Goal: Information Seeking & Learning: Learn about a topic

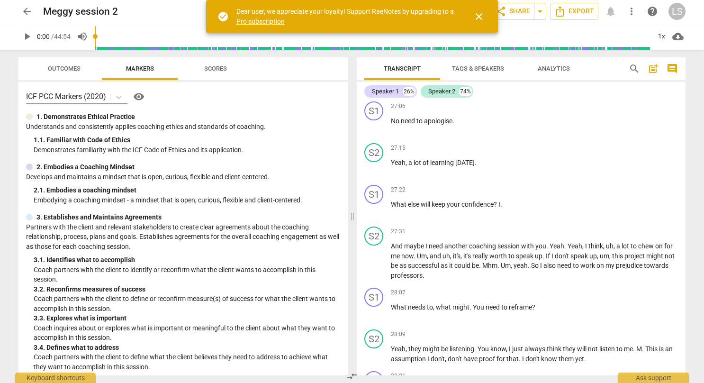
scroll to position [5602, 0]
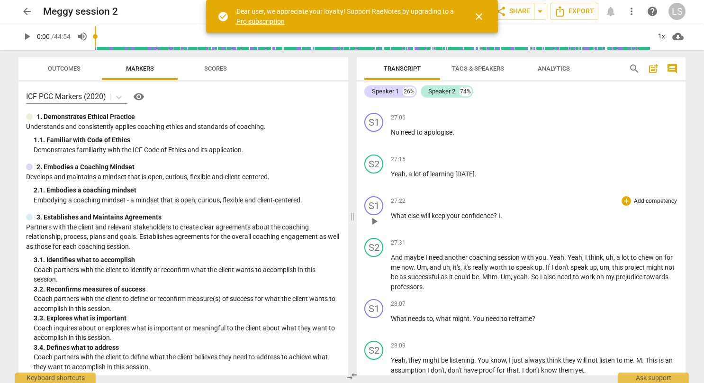
click at [377, 227] on span "play_arrow" at bounding box center [373, 220] width 11 height 11
click at [475, 17] on span "close" at bounding box center [478, 16] width 11 height 11
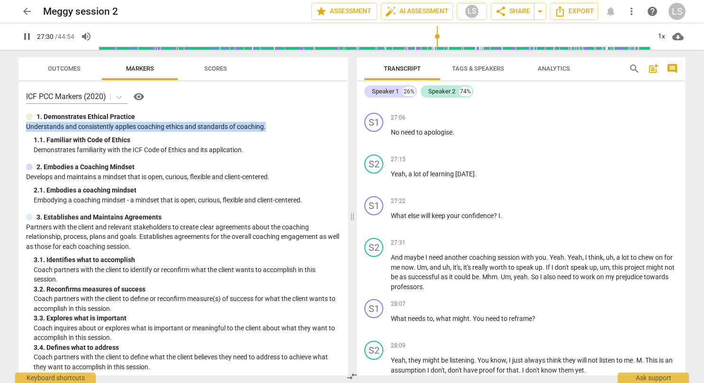
drag, startPoint x: 344, startPoint y: 114, endPoint x: 347, endPoint y: 123, distance: 9.3
click at [347, 123] on div "ICF PCC Markers (2020) visibility 1. Demonstrates Ethical Practice Understands …" at bounding box center [183, 228] width 330 height 294
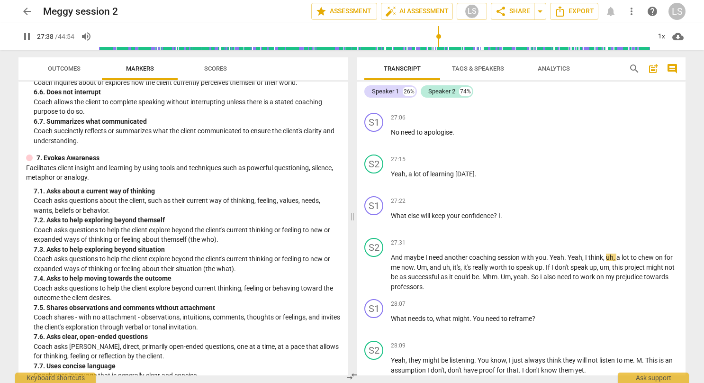
scroll to position [730, 0]
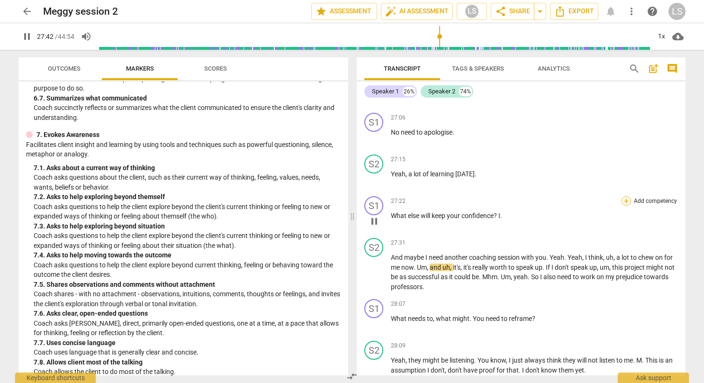
click at [625, 205] on div "+" at bounding box center [625, 200] width 9 height 9
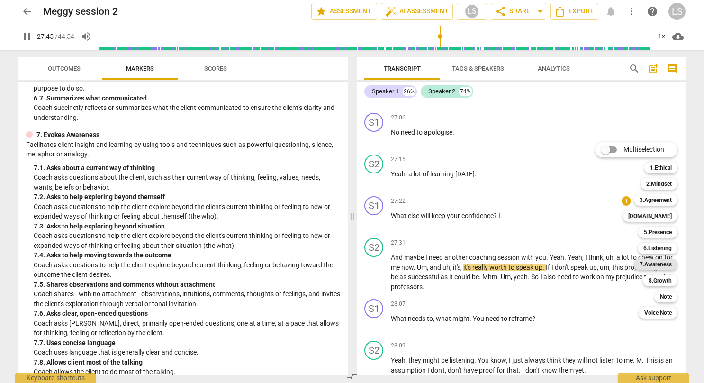
click at [649, 263] on b "7.Awareness" at bounding box center [655, 263] width 32 height 11
type input "1666"
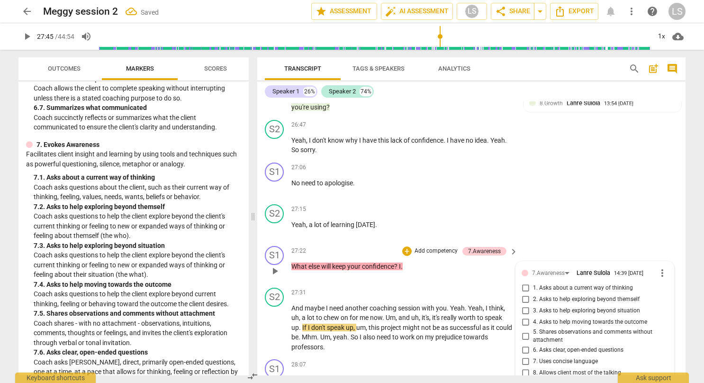
scroll to position [6127, 0]
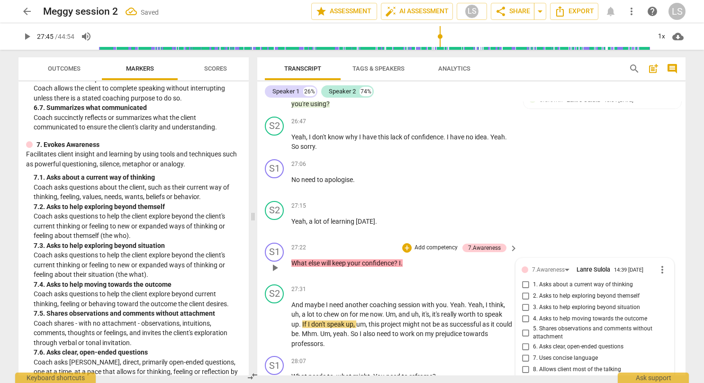
click at [527, 313] on input "4. Asks to help moving towards the outcome" at bounding box center [524, 318] width 15 height 11
checkbox input "true"
click at [524, 341] on input "6. Asks clear, open-ended questions" at bounding box center [524, 346] width 15 height 11
checkbox input "true"
click at [526, 352] on input "7. Uses concise language" at bounding box center [524, 357] width 15 height 11
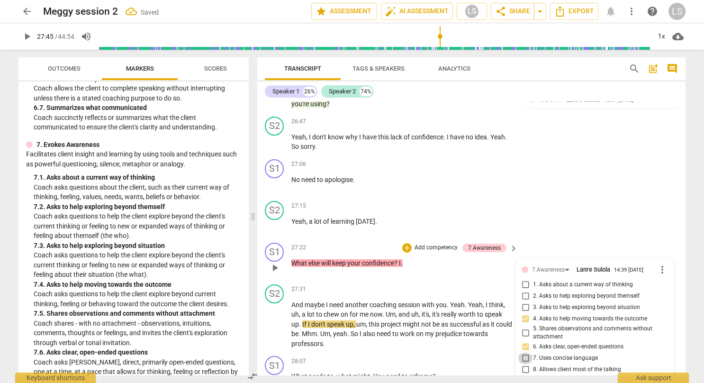
checkbox input "true"
click at [526, 290] on input "2. Asks to help exploring beyond themself" at bounding box center [524, 295] width 15 height 11
checkbox input "true"
click at [579, 200] on div "S2 play_arrow pause 27:15 + Add competency keyboard_arrow_right Yeah , a lot of…" at bounding box center [471, 218] width 428 height 42
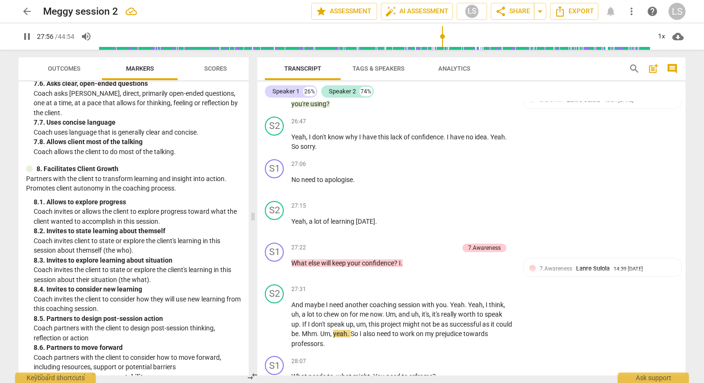
scroll to position [1119, 0]
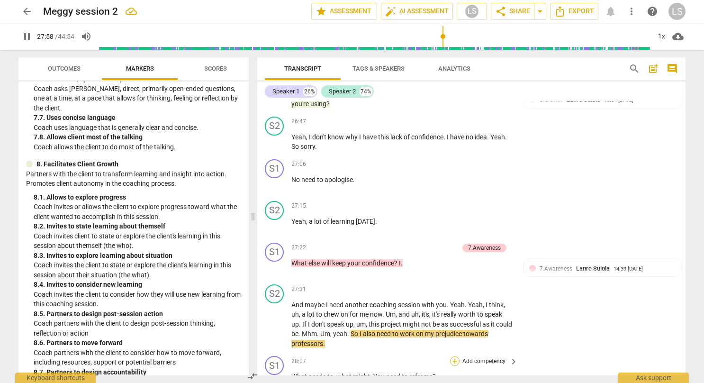
click at [454, 356] on div "+" at bounding box center [454, 360] width 9 height 9
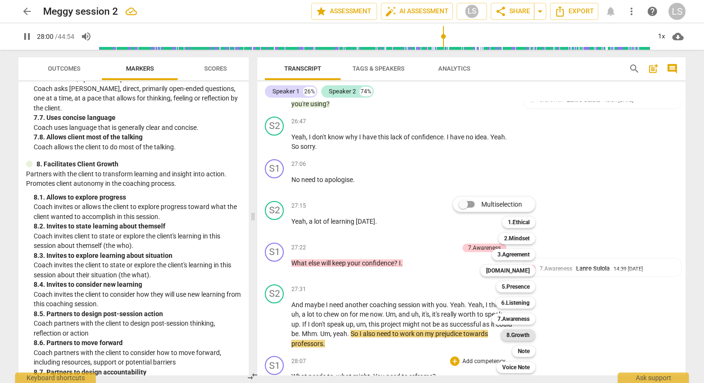
click at [516, 336] on b "8.Growth" at bounding box center [517, 334] width 23 height 11
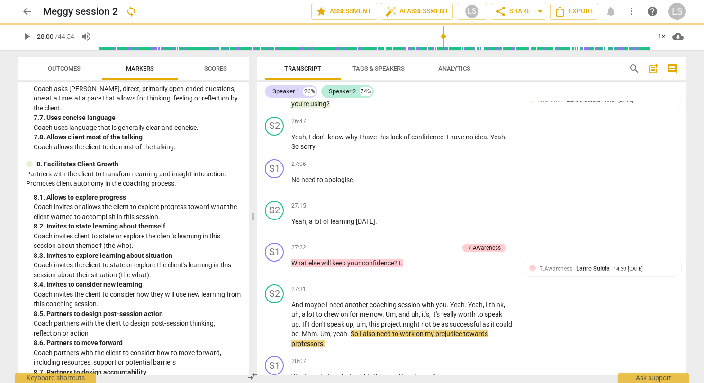
type input "1681"
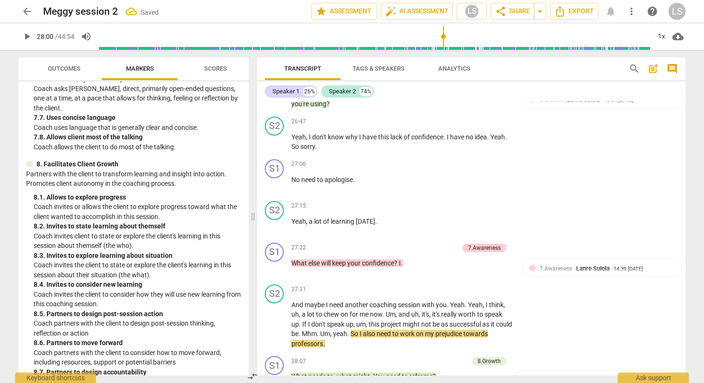
scroll to position [6379, 0]
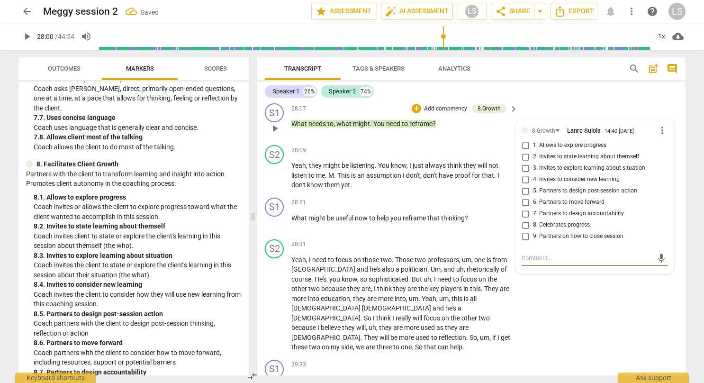
click at [526, 140] on input "1. Allows to explore progress" at bounding box center [524, 145] width 15 height 11
checkbox input "true"
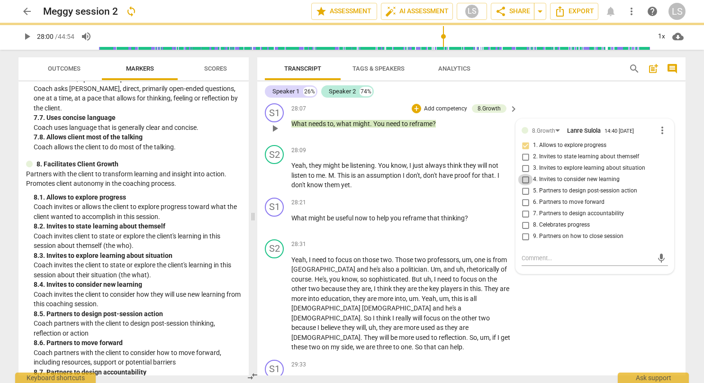
click at [526, 174] on input "4. Invites to consider new learning" at bounding box center [524, 179] width 15 height 11
checkbox input "true"
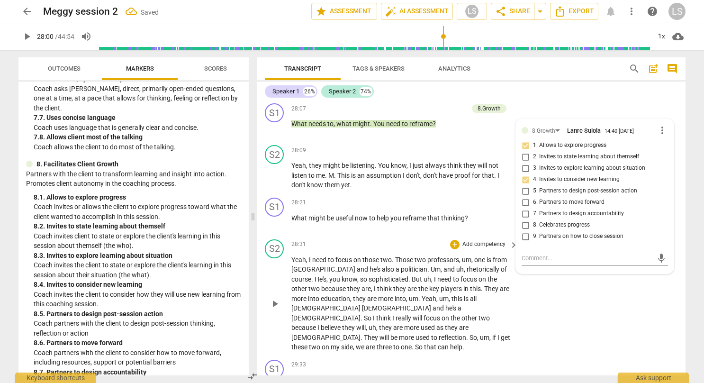
click at [563, 309] on div "S2 play_arrow pause 28:31 + Add competency keyboard_arrow_right Yeah , I need t…" at bounding box center [471, 295] width 428 height 120
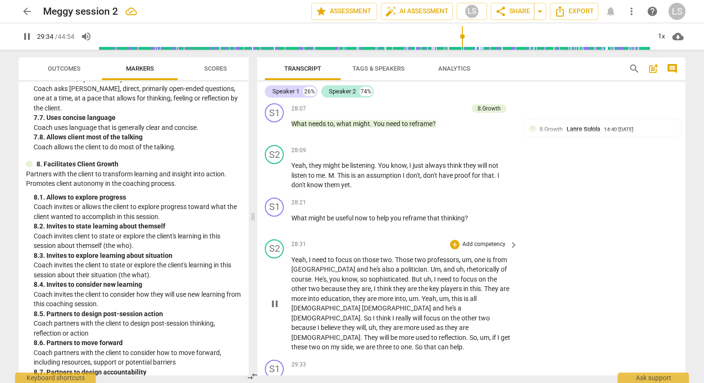
scroll to position [6666, 0]
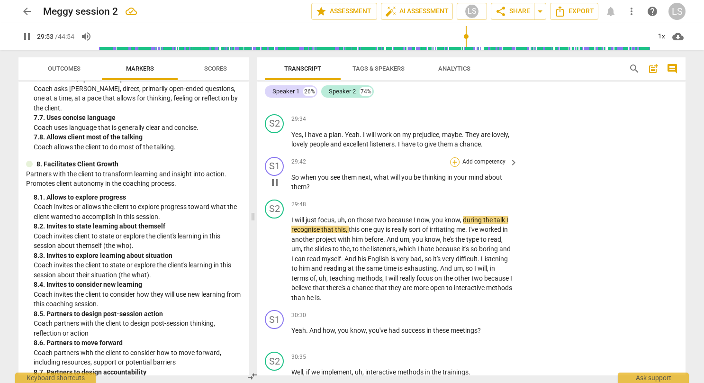
click at [454, 157] on div "+" at bounding box center [454, 161] width 9 height 9
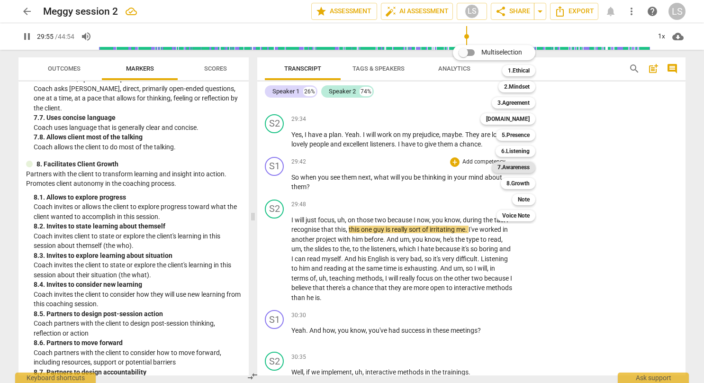
click at [519, 166] on b "7.Awareness" at bounding box center [513, 166] width 32 height 11
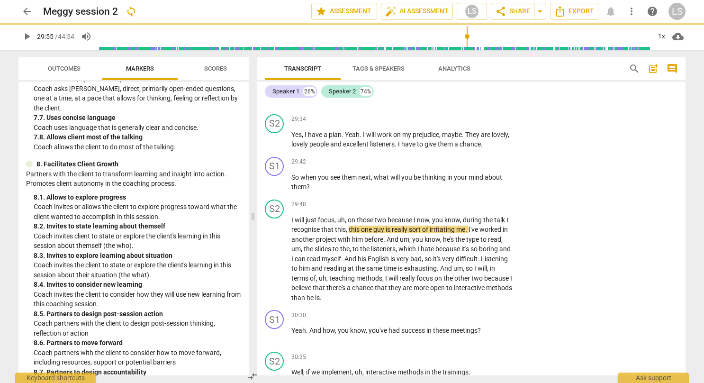
type input "1796"
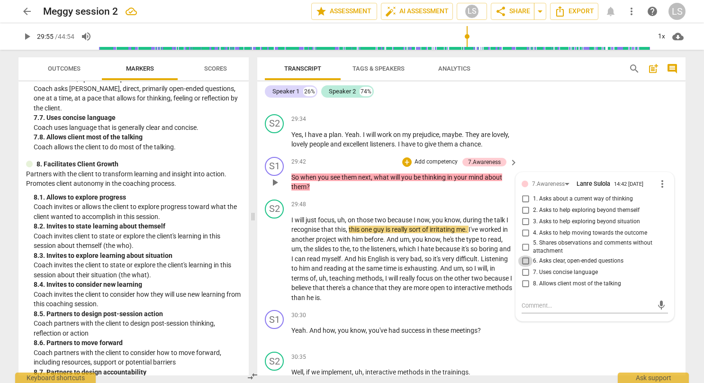
click at [524, 255] on input "6. Asks clear, open-ended questions" at bounding box center [524, 260] width 15 height 11
checkbox input "true"
click at [525, 278] on input "8. Allows client most of the talking" at bounding box center [524, 283] width 15 height 11
click at [528, 278] on input "8. Allows client most of the talking" at bounding box center [524, 283] width 15 height 11
checkbox input "true"
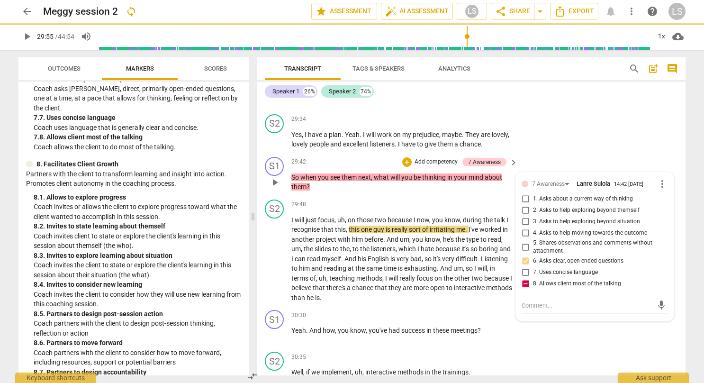
click at [525, 216] on input "3. Asks to help exploring beyond situation" at bounding box center [524, 221] width 15 height 11
checkbox input "true"
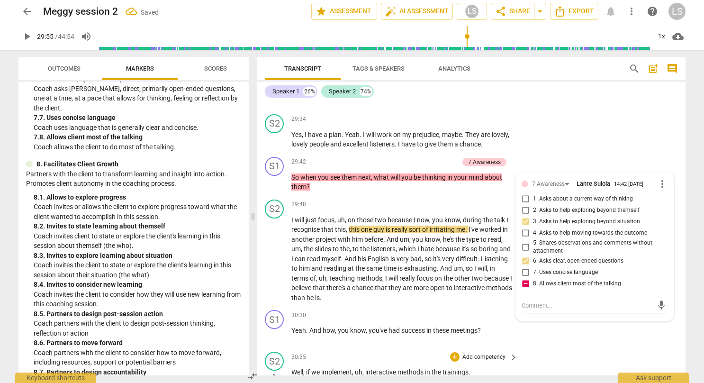
click at [577, 348] on div "S2 play_arrow pause 30:35 + Add competency keyboard_arrow_right Well , if we im…" at bounding box center [471, 369] width 428 height 42
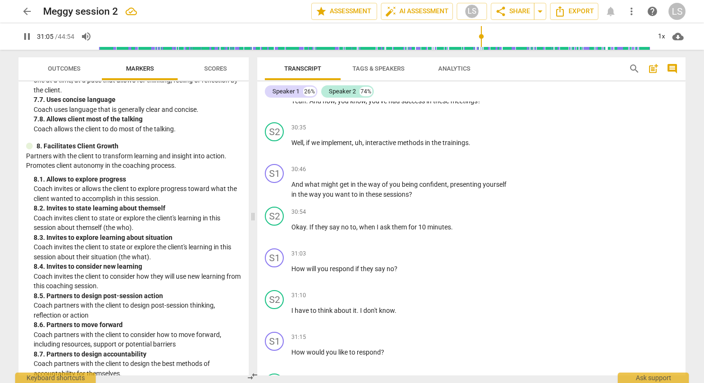
scroll to position [6895, 0]
click at [456, 164] on div "+" at bounding box center [454, 168] width 9 height 9
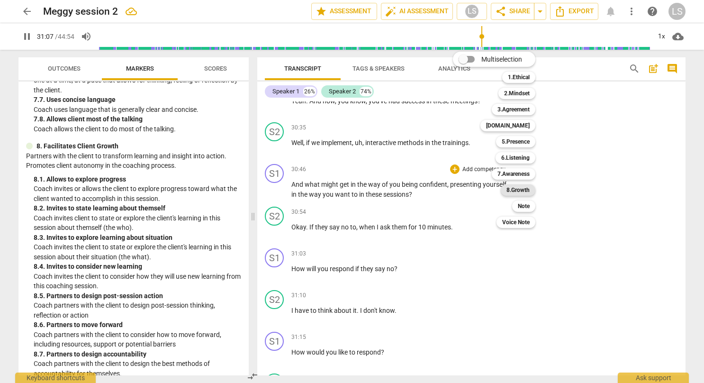
click at [524, 193] on b "8.Growth" at bounding box center [517, 189] width 23 height 11
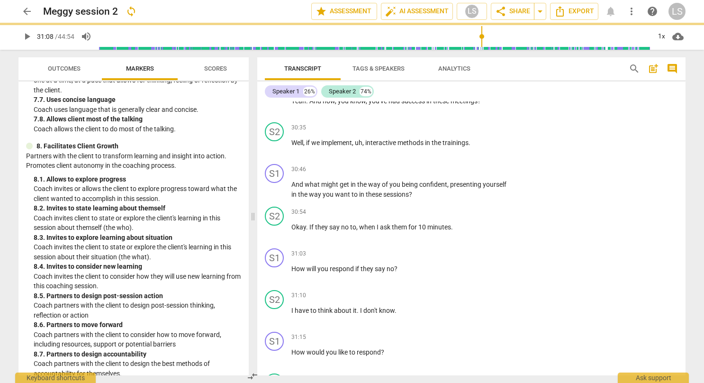
type input "1868"
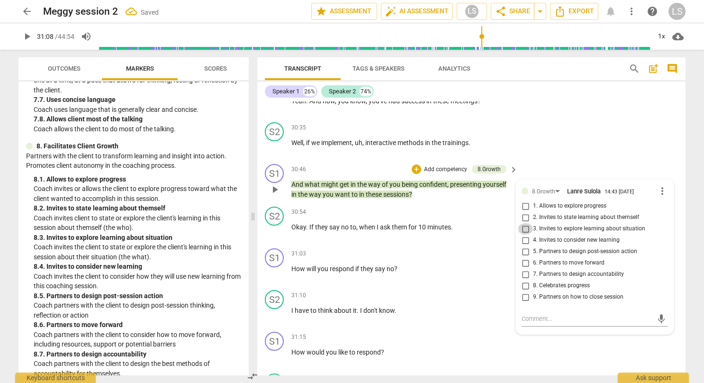
click at [523, 223] on input "3. Invites to explore learning about situation" at bounding box center [524, 228] width 15 height 11
checkbox input "true"
click at [485, 250] on p "Add competency" at bounding box center [483, 254] width 45 height 9
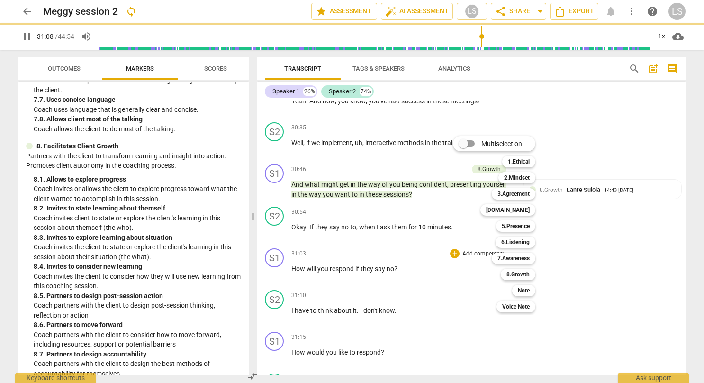
click at [413, 245] on div at bounding box center [352, 191] width 704 height 383
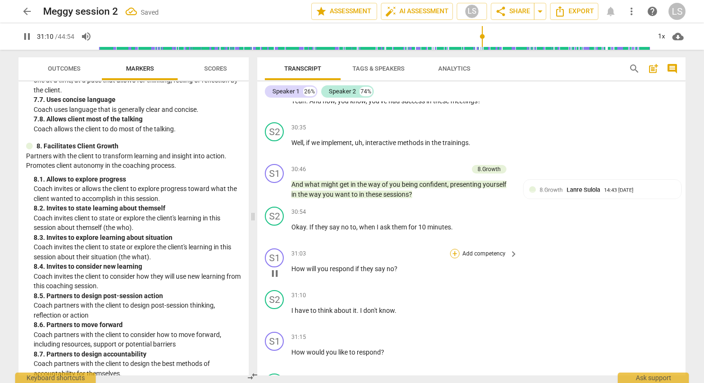
click at [455, 249] on div "+" at bounding box center [454, 253] width 9 height 9
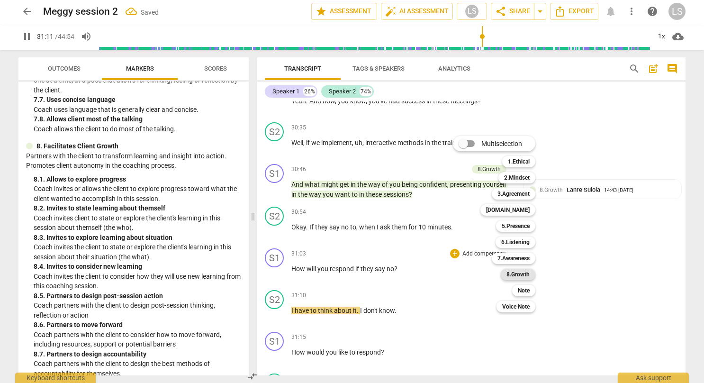
click at [517, 278] on b "8.Growth" at bounding box center [517, 273] width 23 height 11
type input "1872"
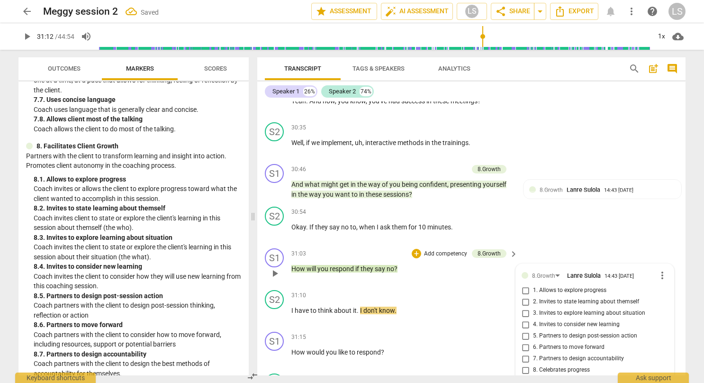
scroll to position [6898, 0]
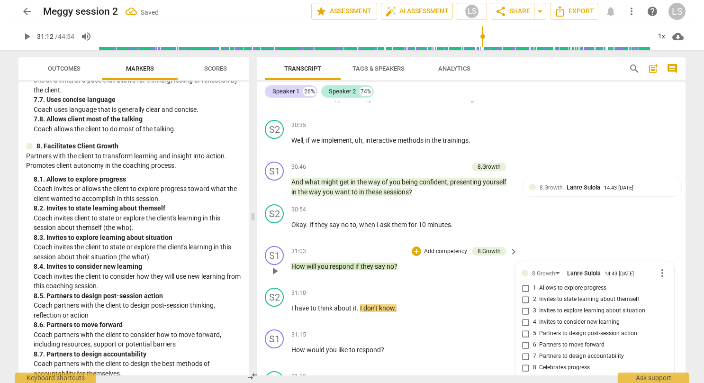
click at [543, 352] on span "7. Partners to design accountability" at bounding box center [578, 356] width 91 height 9
click at [533, 350] on input "7. Partners to design accountability" at bounding box center [524, 355] width 15 height 11
checkbox input "true"
click at [491, 345] on p "How would you like to respond ?" at bounding box center [402, 350] width 222 height 10
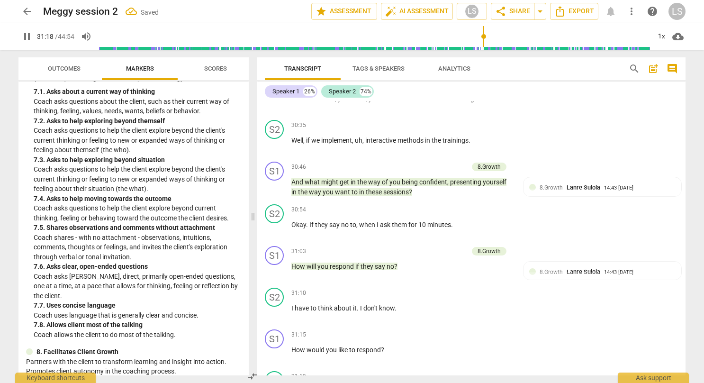
scroll to position [932, 0]
click at [456, 330] on div "+" at bounding box center [454, 334] width 9 height 9
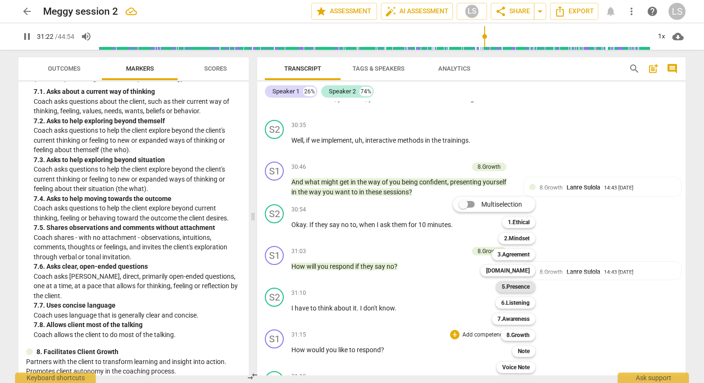
click at [514, 286] on b "5.Presence" at bounding box center [515, 286] width 28 height 11
type input "1883"
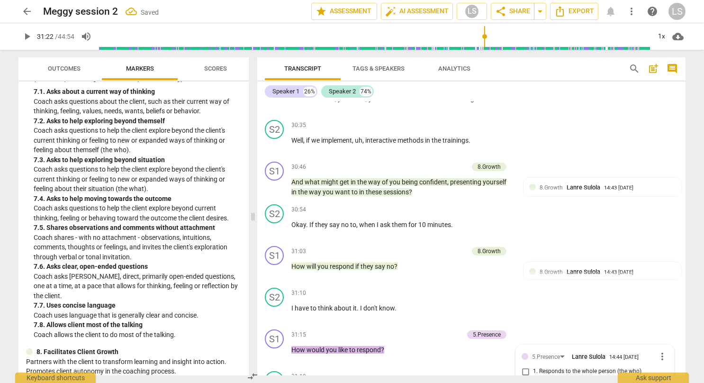
scroll to position [7069, 0]
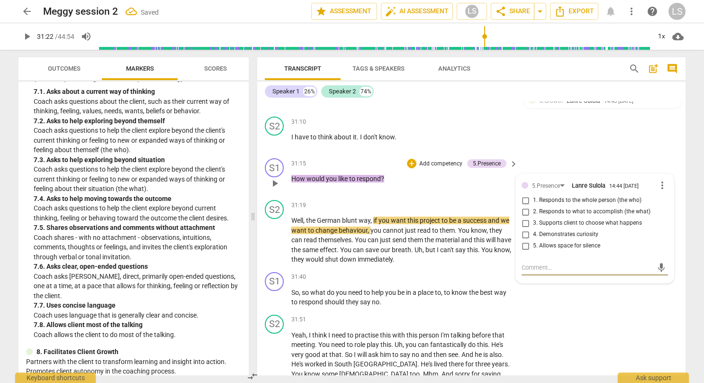
click at [526, 195] on input "1. Responds to the whole person (the who)" at bounding box center [524, 200] width 15 height 11
checkbox input "true"
click at [566, 311] on div "S2 play_arrow pause 31:51 + Add competency keyboard_arrow_right Yeah , I think …" at bounding box center [471, 356] width 428 height 91
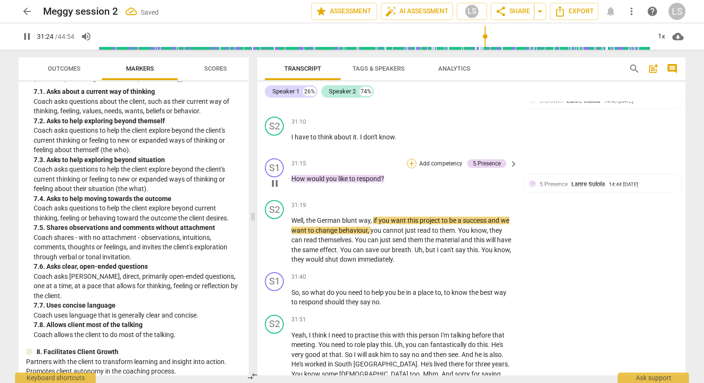
click at [412, 159] on div "+" at bounding box center [411, 163] width 9 height 9
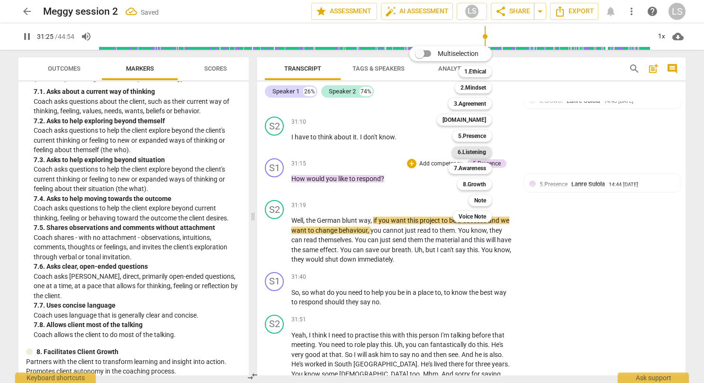
click at [473, 152] on b "6.Listening" at bounding box center [471, 151] width 28 height 11
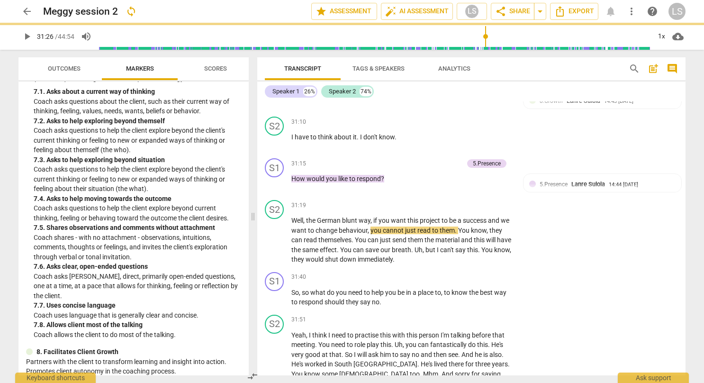
type input "1886"
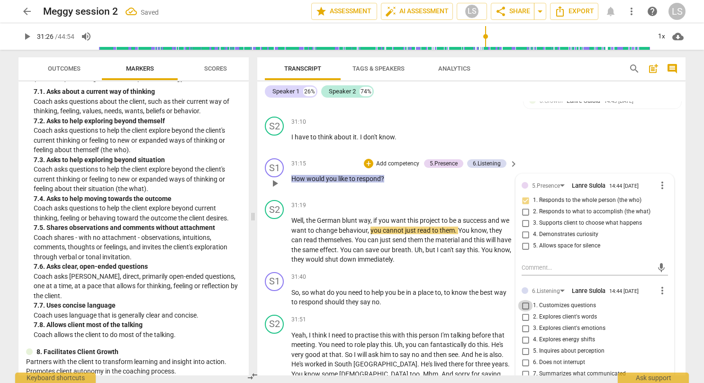
click at [522, 300] on input "1. Customizes questions" at bounding box center [524, 305] width 15 height 11
checkbox input "true"
click at [525, 345] on input "5. Inquires about perception" at bounding box center [524, 350] width 15 height 11
checkbox input "true"
click at [593, 121] on div "S2 play_arrow pause 31:10 + Add competency keyboard_arrow_right I have to think…" at bounding box center [471, 134] width 428 height 42
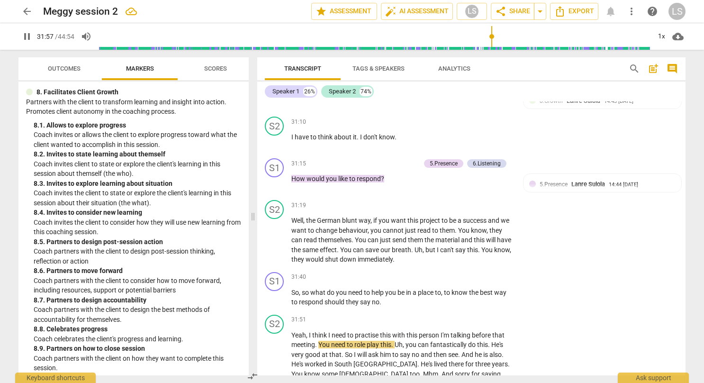
scroll to position [1196, 0]
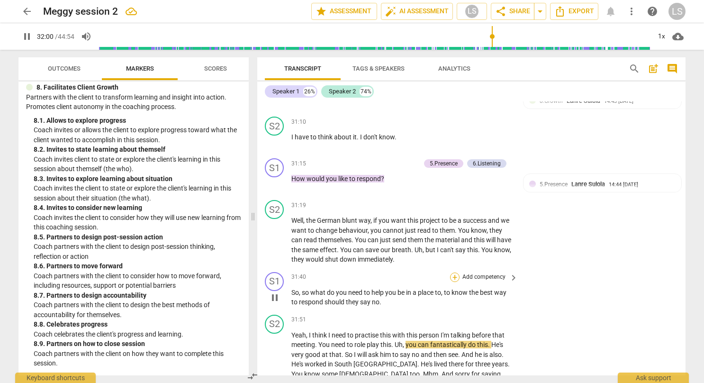
click at [453, 272] on div "+" at bounding box center [454, 276] width 9 height 9
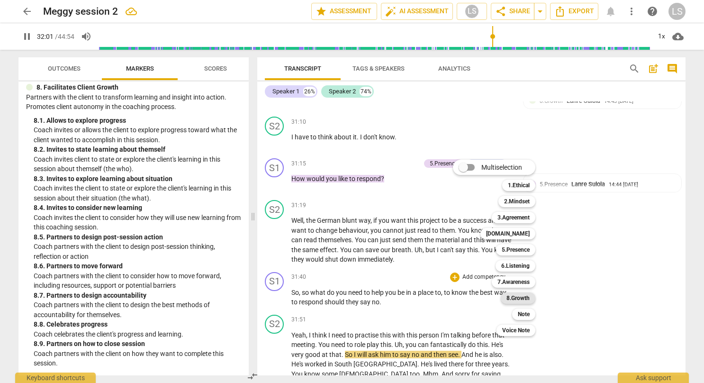
click at [513, 300] on b "8.Growth" at bounding box center [517, 297] width 23 height 11
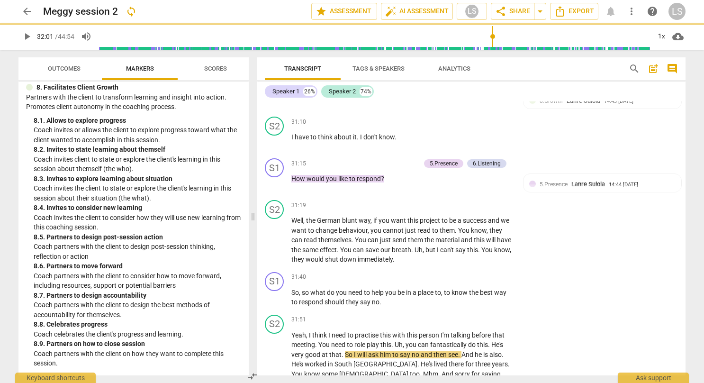
type input "1922"
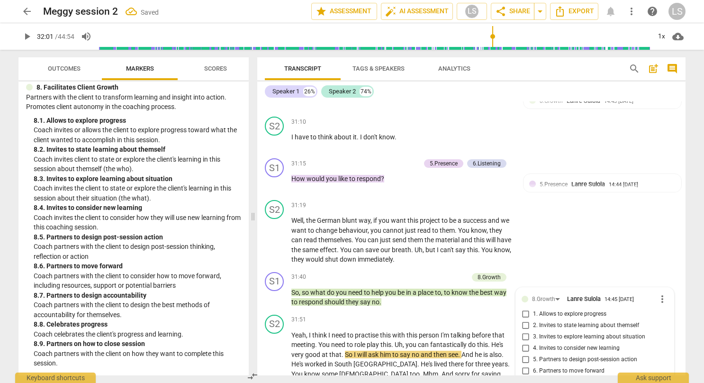
scroll to position [7228, 0]
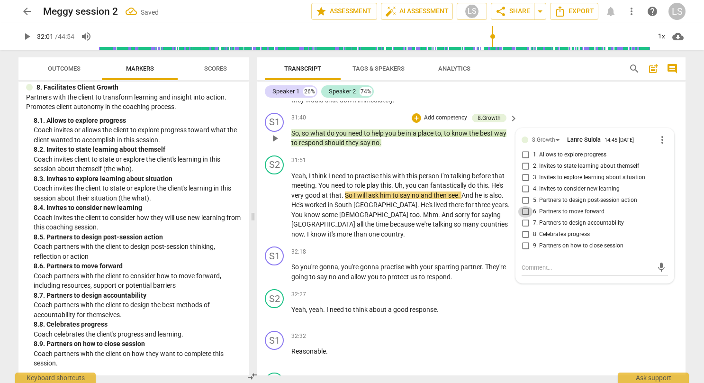
click at [523, 206] on input "6. Partners to move forward" at bounding box center [524, 211] width 15 height 11
click at [525, 206] on input "6. Partners to move forward" at bounding box center [524, 211] width 15 height 11
click at [524, 206] on input "6. Partners to move forward" at bounding box center [524, 211] width 15 height 11
checkbox input "true"
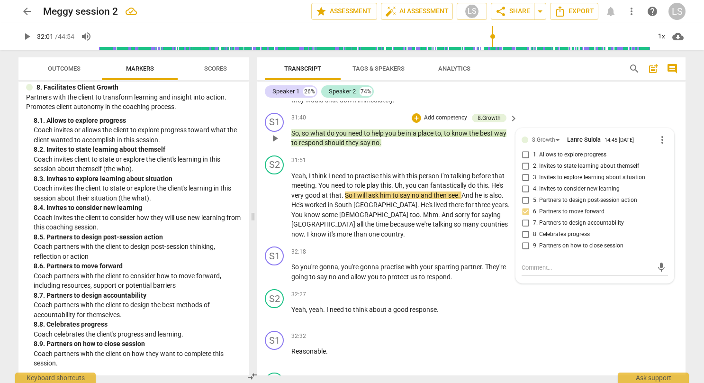
click at [526, 217] on input "7. Partners to design accountability" at bounding box center [524, 222] width 15 height 11
checkbox input "true"
click at [539, 327] on div "S1 play_arrow pause 32:32 + Add competency keyboard_arrow_right Reasonable ." at bounding box center [471, 348] width 428 height 42
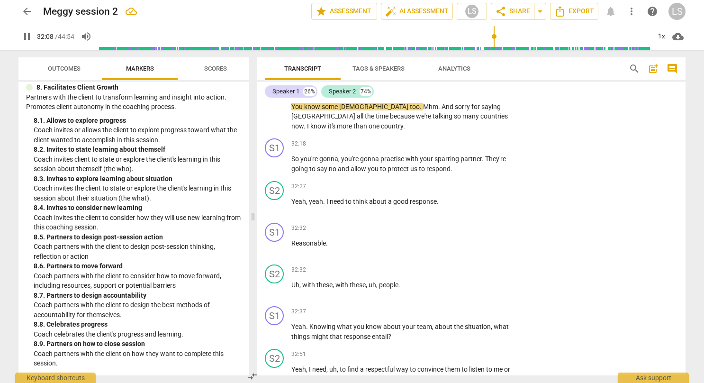
scroll to position [7323, 0]
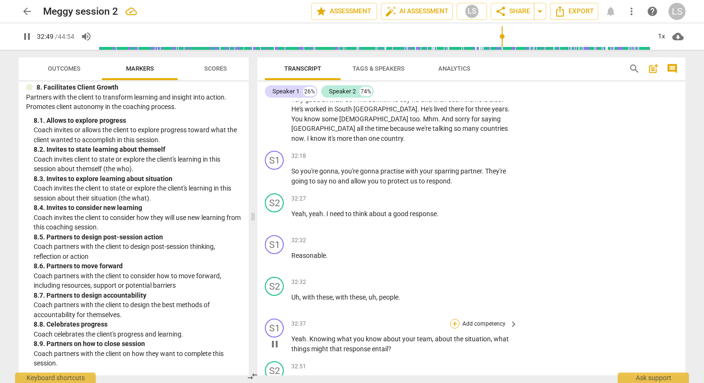
click at [450, 319] on div "+" at bounding box center [454, 323] width 9 height 9
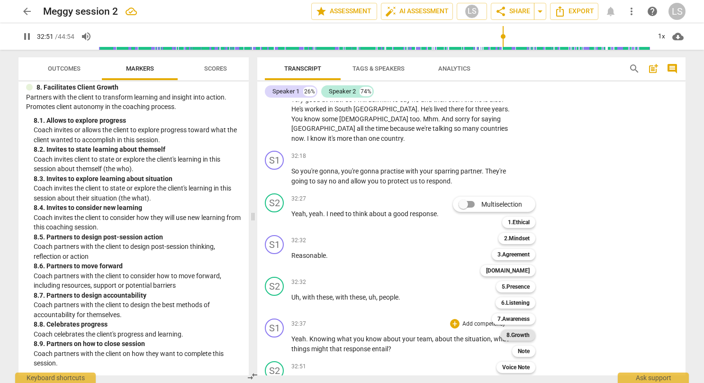
click at [518, 335] on b "8.Growth" at bounding box center [517, 334] width 23 height 11
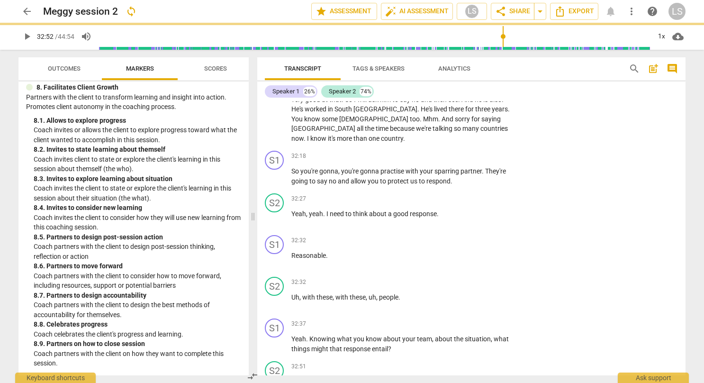
type input "1972"
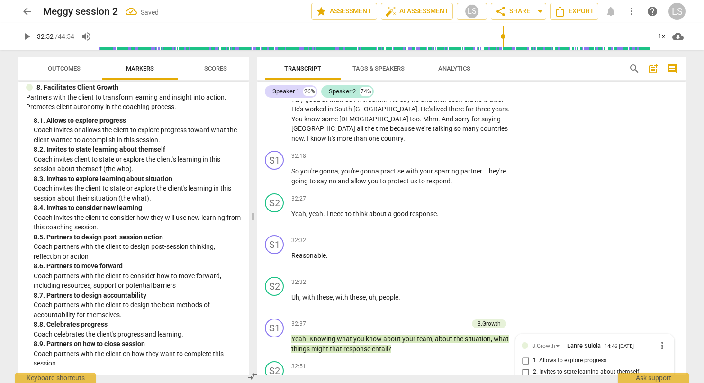
scroll to position [7519, 0]
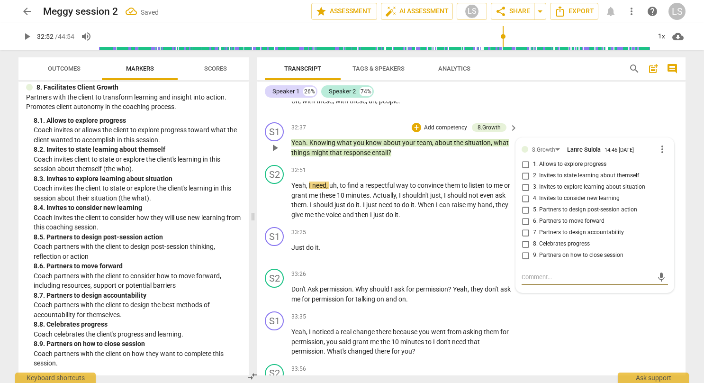
click at [525, 215] on input "6. Partners to move forward" at bounding box center [524, 220] width 15 height 11
checkbox input "true"
click at [601, 307] on div "S1 play_arrow pause 33:35 + Add competency keyboard_arrow_right Yeah , I notice…" at bounding box center [471, 333] width 428 height 53
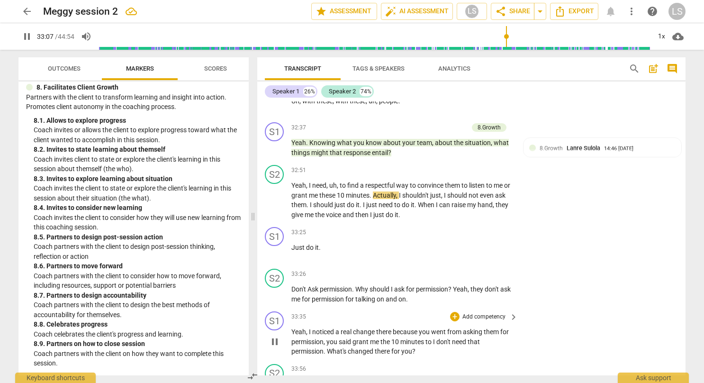
click at [601, 307] on div "S1 play_arrow pause 33:35 + Add competency keyboard_arrow_right Yeah , I notice…" at bounding box center [471, 333] width 428 height 53
click at [454, 227] on div "+" at bounding box center [454, 231] width 9 height 9
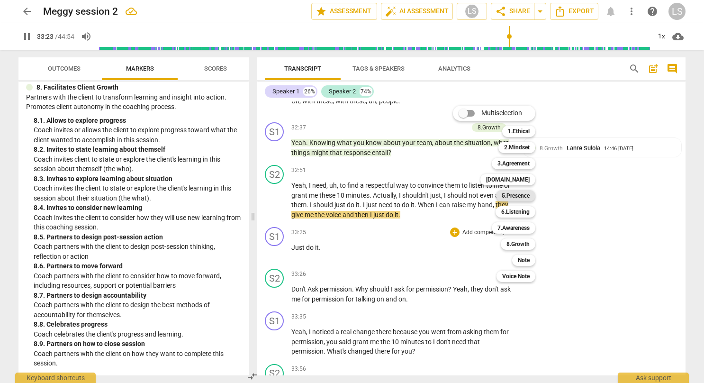
click at [519, 193] on b "5.Presence" at bounding box center [515, 195] width 28 height 11
type input "2004"
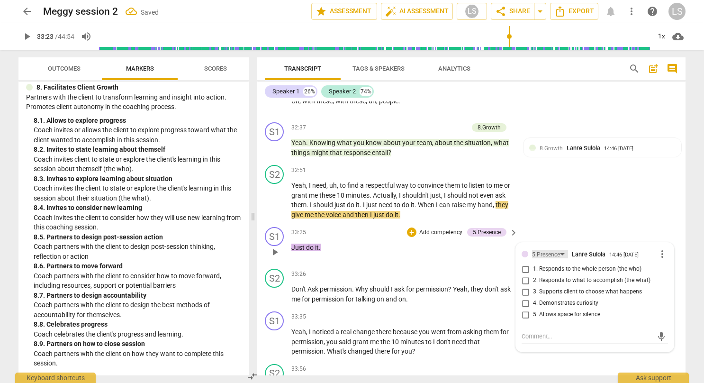
click at [552, 250] on div "5.Presence" at bounding box center [546, 254] width 28 height 9
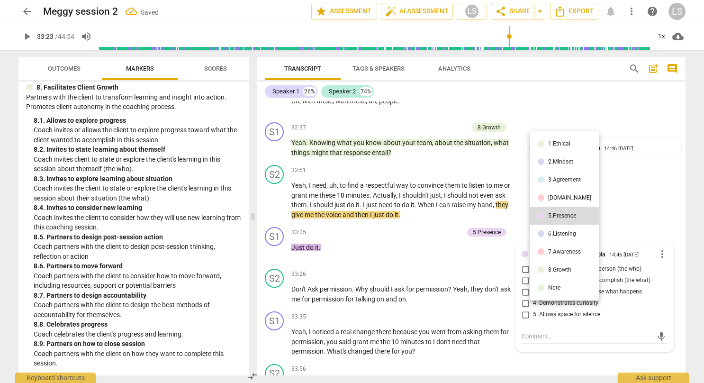
click at [555, 235] on div "6.Listening" at bounding box center [562, 234] width 28 height 6
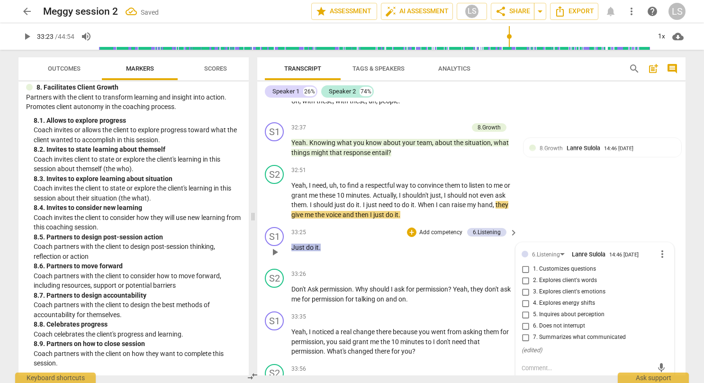
click at [523, 331] on input "7. Summarizes what communicated" at bounding box center [524, 336] width 15 height 11
checkbox input "true"
click at [598, 184] on div "S2 play_arrow pause 32:51 + Add competency keyboard_arrow_right Yeah , I need ,…" at bounding box center [471, 192] width 428 height 62
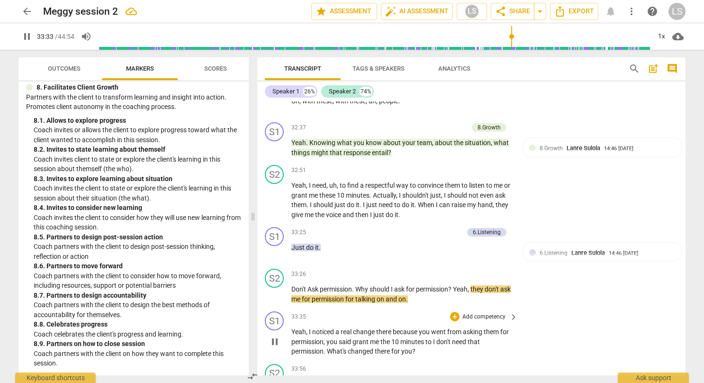
click at [452, 311] on div "33:35 + Add competency keyboard_arrow_right Yeah , I noticed a real change ther…" at bounding box center [404, 333] width 227 height 45
click at [452, 312] on div "+" at bounding box center [454, 316] width 9 height 9
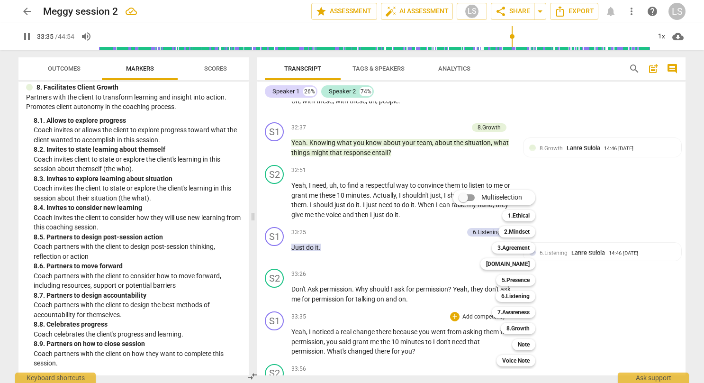
click at [516, 301] on div "6.Listening 6" at bounding box center [520, 296] width 58 height 16
click at [518, 297] on b "6.Listening" at bounding box center [515, 295] width 28 height 11
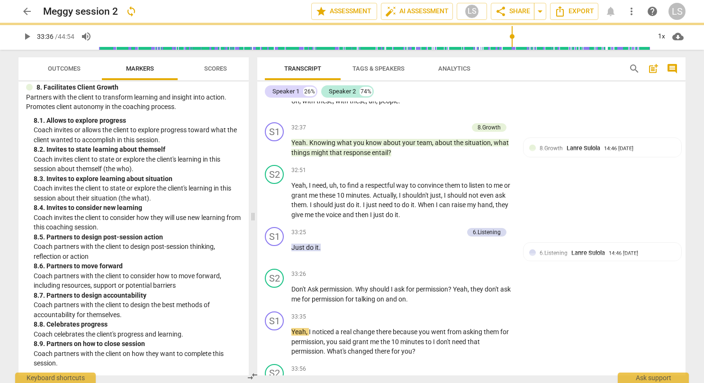
type input "2016"
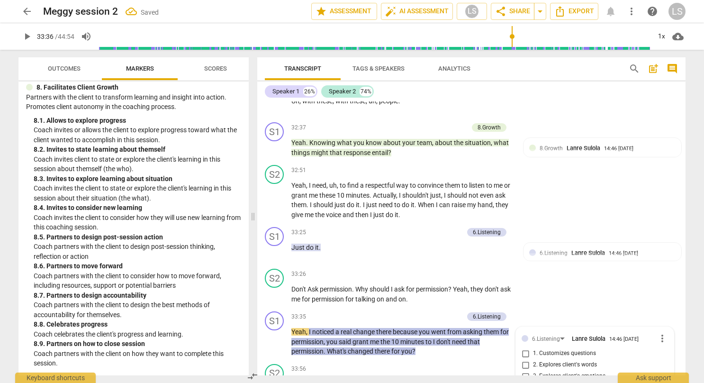
scroll to position [7685, 0]
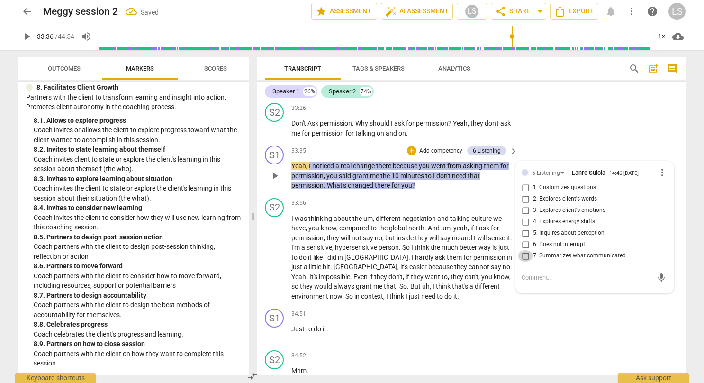
click at [527, 250] on input "7. Summarizes what communicated" at bounding box center [524, 255] width 15 height 11
checkbox input "true"
click at [525, 216] on input "4. Explores energy shifts" at bounding box center [524, 221] width 15 height 11
checkbox input "true"
click at [562, 304] on div "S1 play_arrow pause 34:51 + Add competency keyboard_arrow_right Just to do it ." at bounding box center [471, 325] width 428 height 42
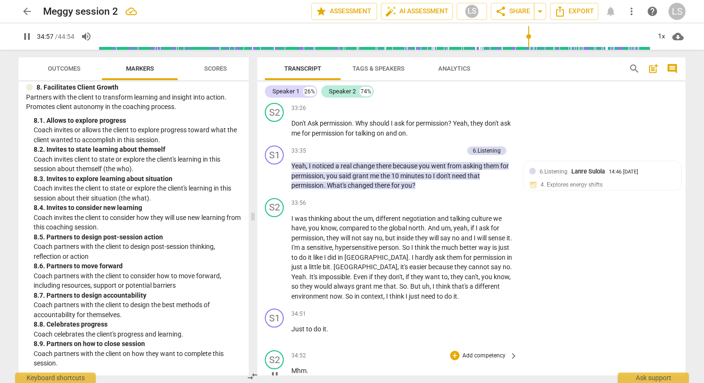
click at [609, 346] on div "S2 play_arrow pause 34:52 + Add competency keyboard_arrow_right Mhm ." at bounding box center [471, 367] width 428 height 42
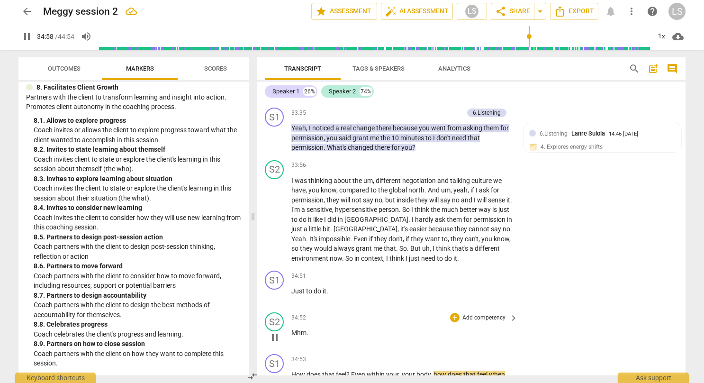
scroll to position [7742, 0]
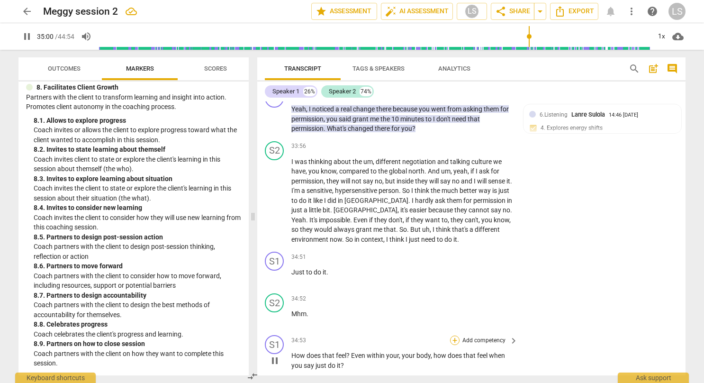
click at [456, 335] on div "+" at bounding box center [454, 339] width 9 height 9
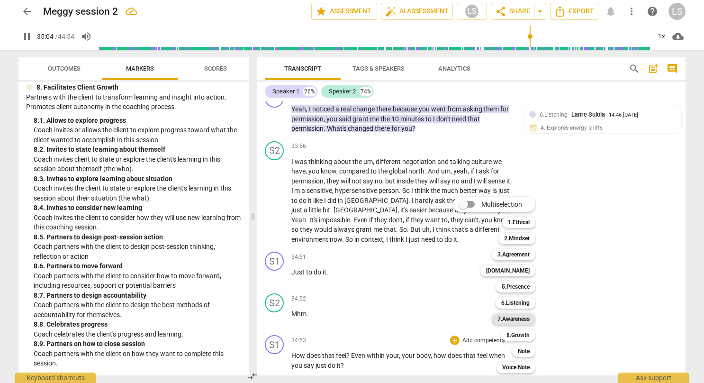
click at [516, 317] on b "7.Awareness" at bounding box center [513, 318] width 32 height 11
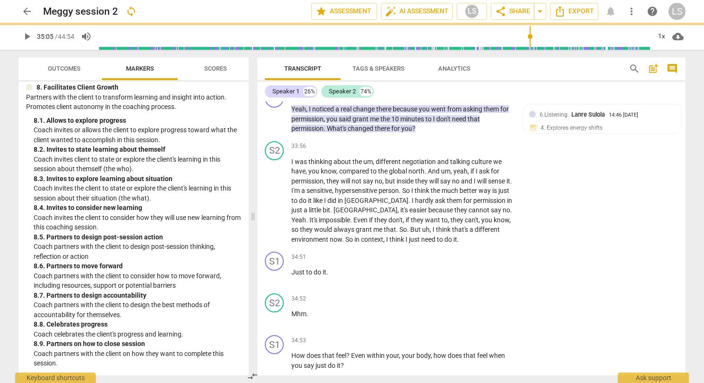
type input "2105"
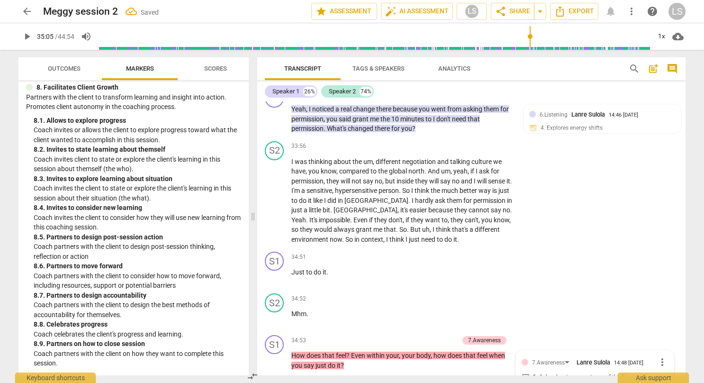
scroll to position [7948, 0]
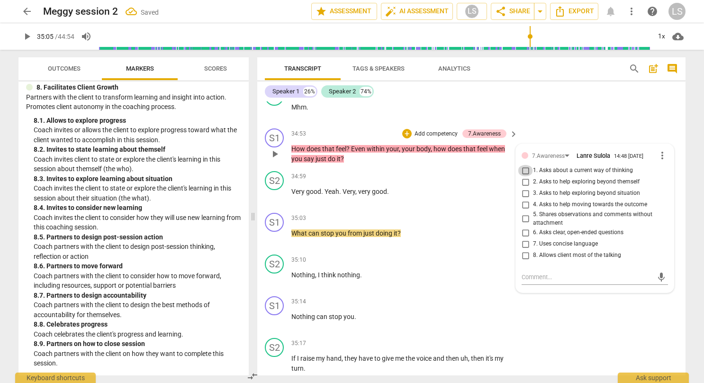
click at [526, 165] on input "1. Asks about a current way of thinking" at bounding box center [524, 170] width 15 height 11
checkbox input "true"
click at [539, 292] on div "S1 play_arrow pause 35:14 + Add competency keyboard_arrow_right Nothing can sto…" at bounding box center [471, 313] width 428 height 42
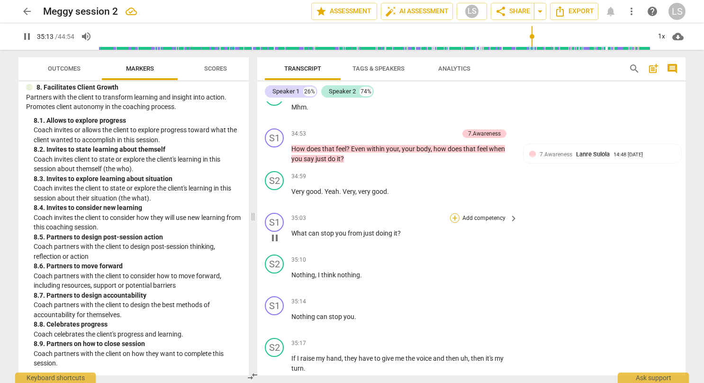
click at [454, 213] on div "+" at bounding box center [454, 217] width 9 height 9
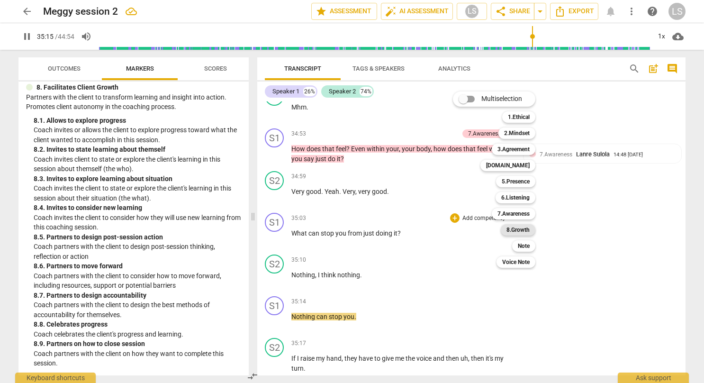
click at [521, 231] on b "8.Growth" at bounding box center [517, 229] width 23 height 11
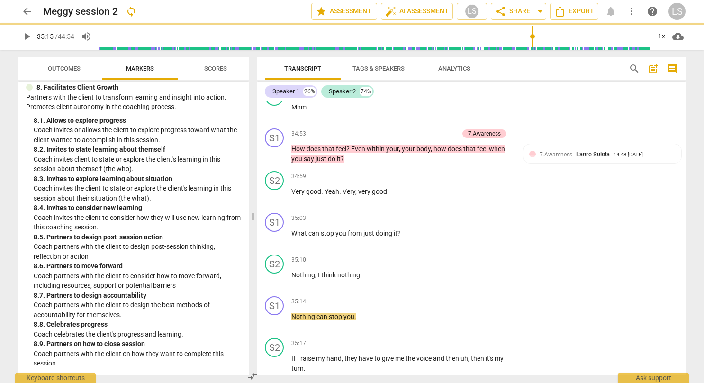
type input "2116"
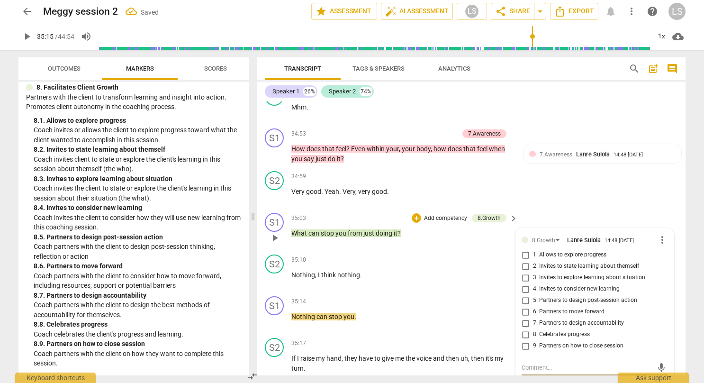
click at [523, 306] on input "6. Partners to move forward" at bounding box center [524, 311] width 15 height 11
checkbox input "true"
click at [525, 317] on input "7. Partners to design accountability" at bounding box center [524, 322] width 15 height 11
checkbox input "true"
click at [494, 296] on div "35:14 + Add competency keyboard_arrow_right Nothing can stop you ." at bounding box center [404, 313] width 227 height 34
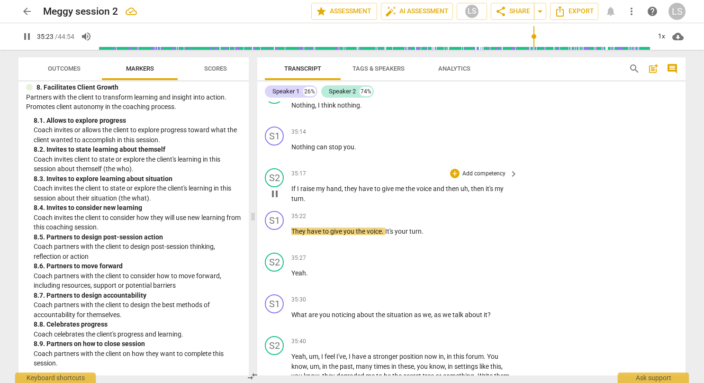
scroll to position [8119, 0]
click at [450, 210] on div "+" at bounding box center [454, 214] width 9 height 9
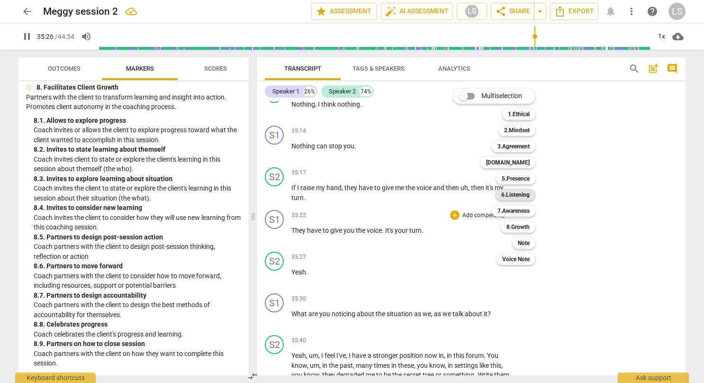
click at [515, 195] on b "6.Listening" at bounding box center [515, 194] width 28 height 11
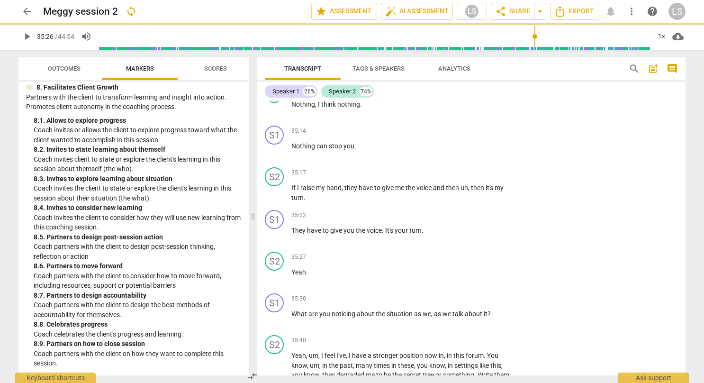
type input "2127"
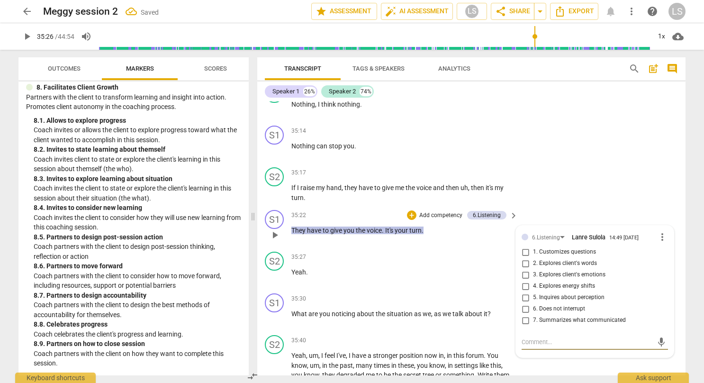
click at [525, 314] on input "7. Summarizes what communicated" at bounding box center [524, 319] width 15 height 11
checkbox input "true"
click at [30, 29] on button "play_arrow" at bounding box center [26, 36] width 17 height 17
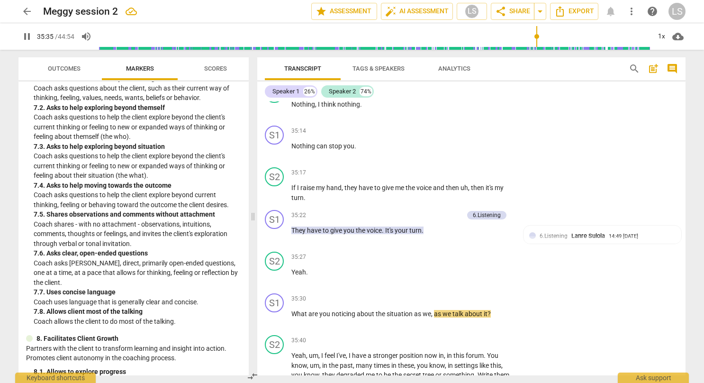
scroll to position [934, 0]
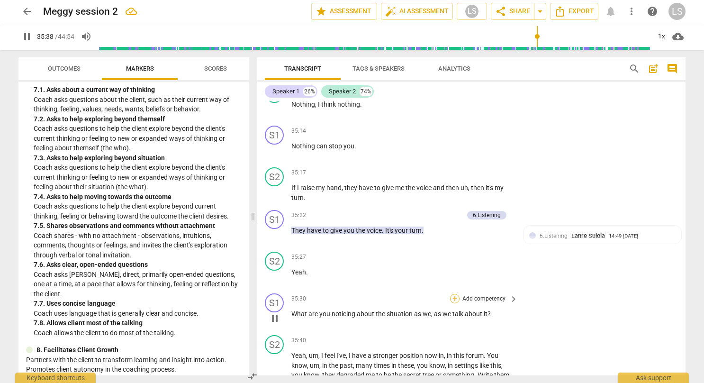
click at [453, 294] on div "+" at bounding box center [454, 298] width 9 height 9
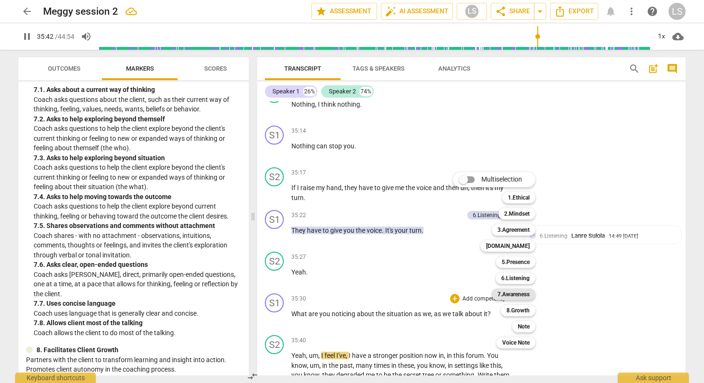
click at [522, 293] on b "7.Awareness" at bounding box center [513, 293] width 32 height 11
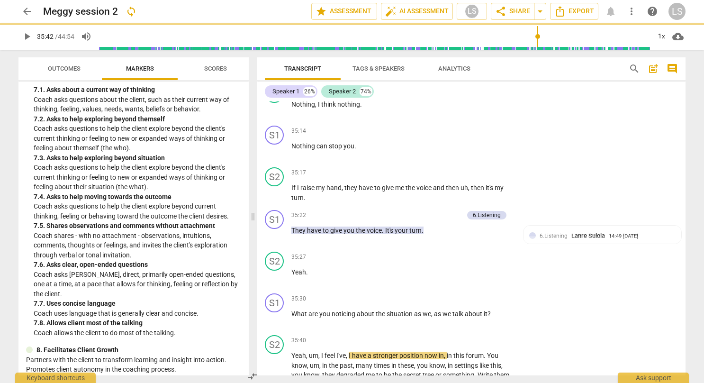
type input "2143"
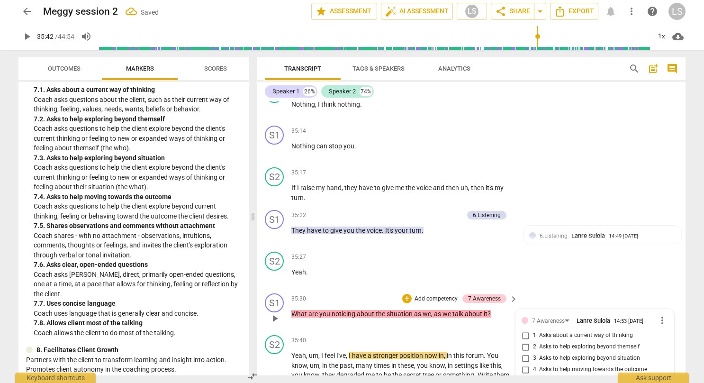
scroll to position [8283, 0]
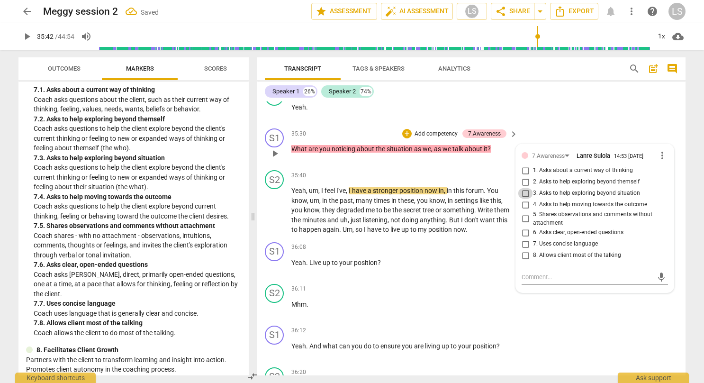
click at [523, 187] on input "3. Asks to help exploring beyond situation" at bounding box center [524, 192] width 15 height 11
checkbox input "true"
click at [567, 321] on div "S1 play_arrow pause 36:12 + Add competency keyboard_arrow_right Yeah . And what…" at bounding box center [471, 342] width 428 height 42
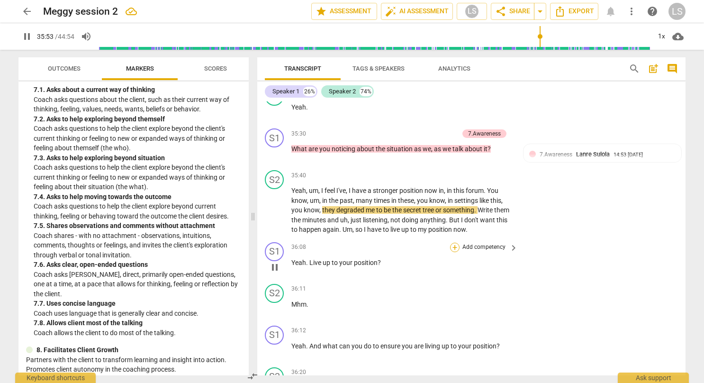
click at [455, 242] on div "+" at bounding box center [454, 246] width 9 height 9
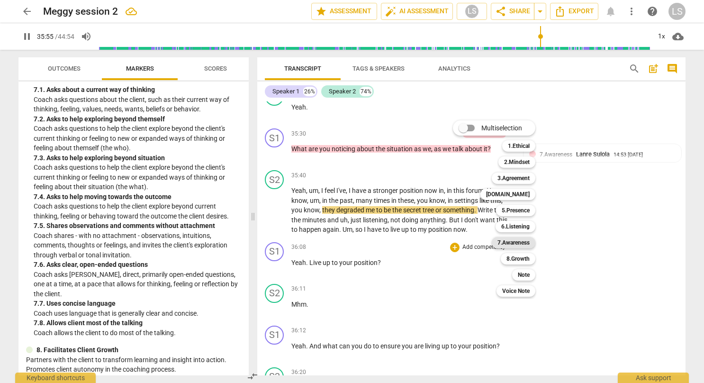
click at [510, 245] on b "7.Awareness" at bounding box center [513, 242] width 32 height 11
type input "2156"
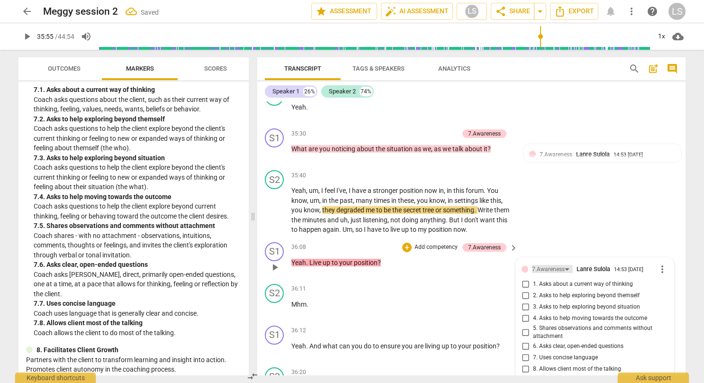
click at [557, 265] on div "7.Awareness" at bounding box center [548, 269] width 33 height 9
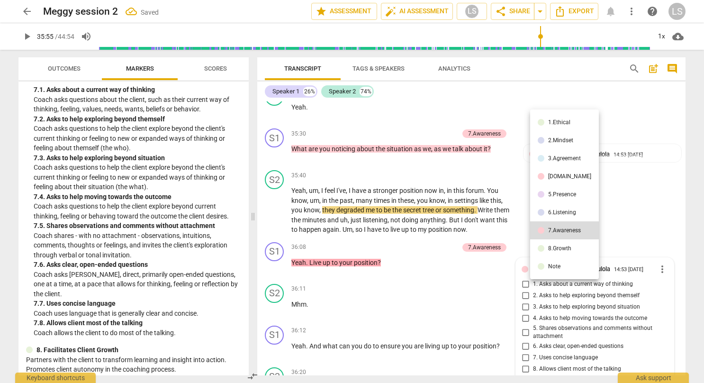
click at [564, 213] on div "6.Listening" at bounding box center [562, 212] width 28 height 6
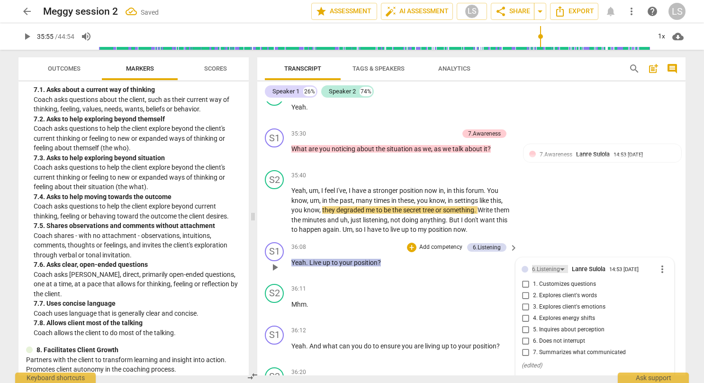
click at [561, 265] on div "6.Listening" at bounding box center [550, 269] width 36 height 8
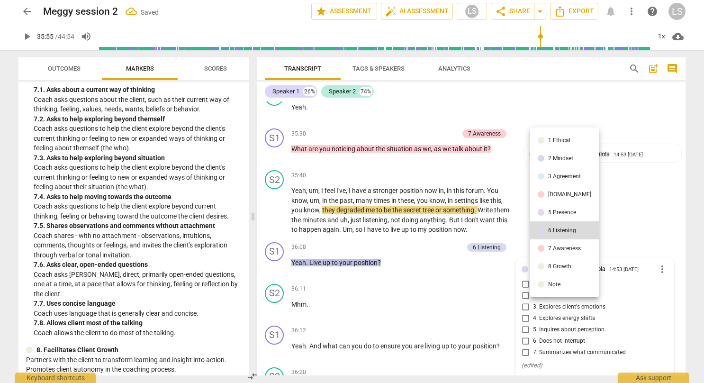
click at [562, 216] on li "5.Presence" at bounding box center [564, 212] width 69 height 18
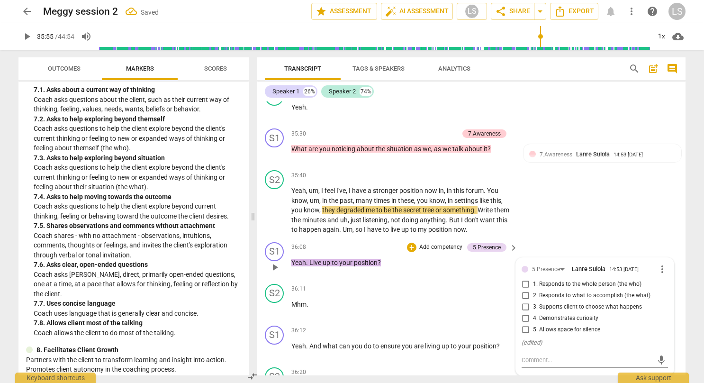
click at [534, 314] on span "4. Demonstrates curiosity" at bounding box center [565, 318] width 65 height 9
click at [533, 312] on input "4. Demonstrates curiosity" at bounding box center [524, 317] width 15 height 11
checkbox input "true"
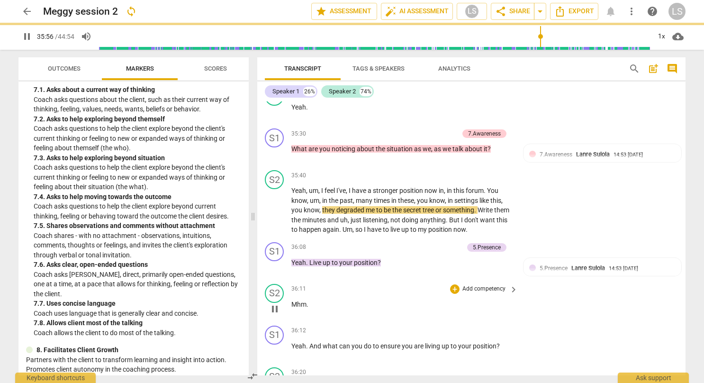
drag, startPoint x: 587, startPoint y: 355, endPoint x: 646, endPoint y: 281, distance: 94.6
click at [646, 281] on div "S1 play_arrow pause 00:03 + Add competency 3.Agreement keyboard_arrow_right So …" at bounding box center [471, 238] width 428 height 274
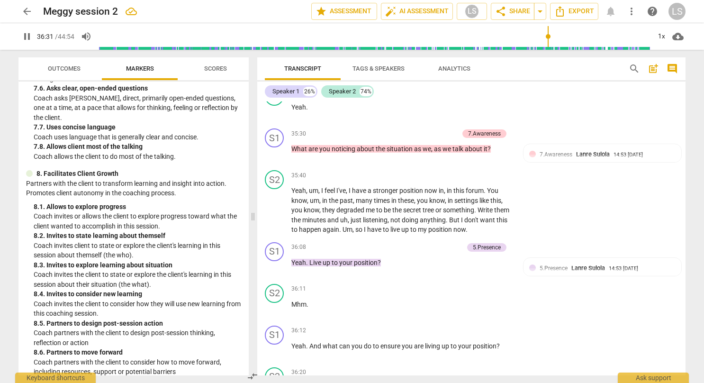
scroll to position [1106, 0]
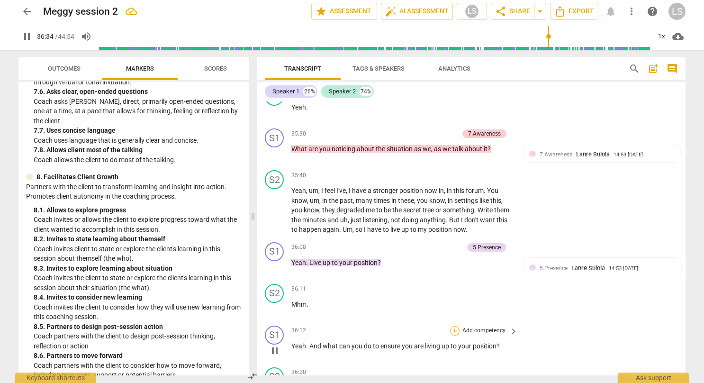
click at [453, 326] on div "+" at bounding box center [454, 330] width 9 height 9
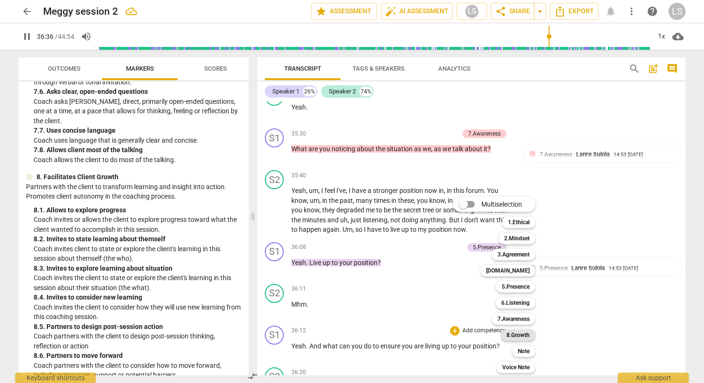
click at [527, 334] on b "8.Growth" at bounding box center [517, 334] width 23 height 11
type input "2197"
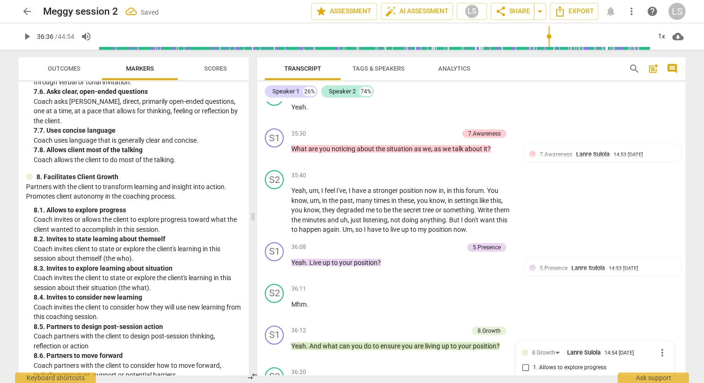
scroll to position [8486, 0]
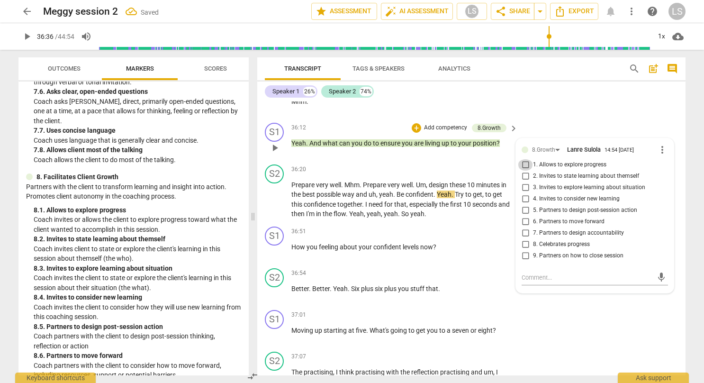
click at [525, 159] on input "1. Allows to explore progress" at bounding box center [524, 164] width 15 height 11
checkbox input "true"
click at [562, 306] on div "S1 play_arrow pause 37:01 + Add competency keyboard_arrow_right Moving up start…" at bounding box center [471, 327] width 428 height 42
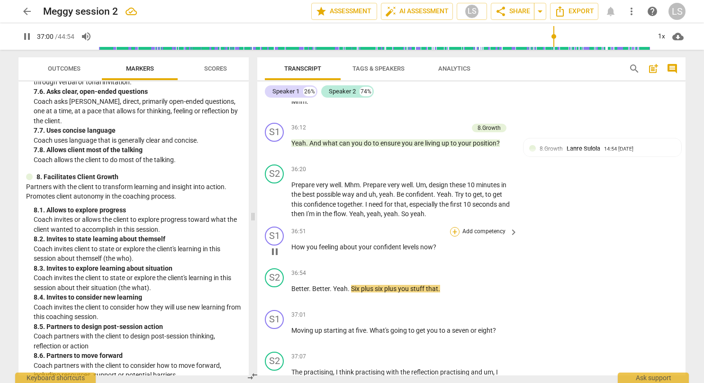
click at [454, 227] on div "+" at bounding box center [454, 231] width 9 height 9
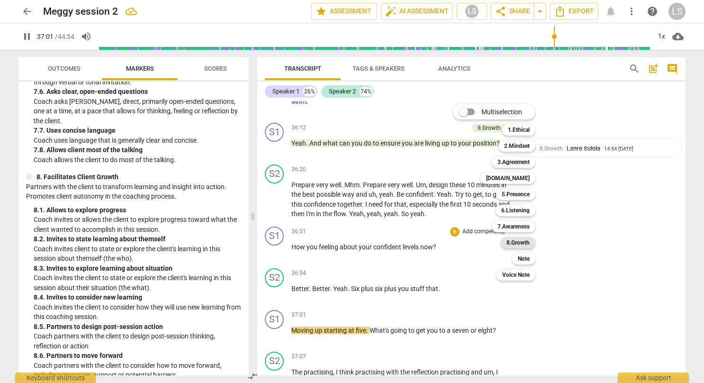
click at [527, 242] on b "8.Growth" at bounding box center [517, 242] width 23 height 11
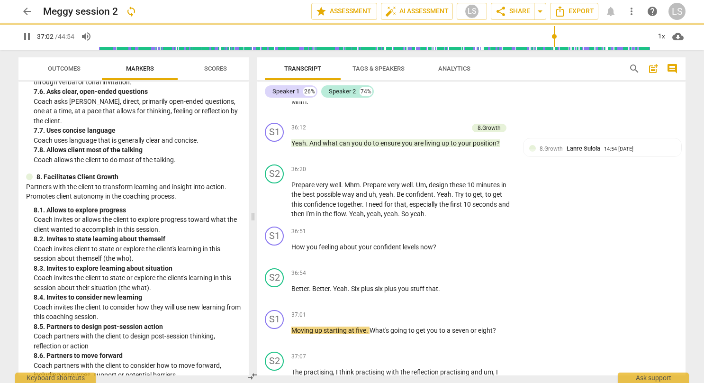
type input "2222"
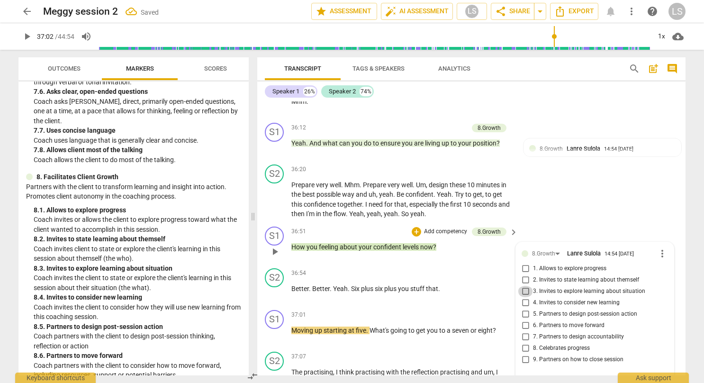
click at [525, 285] on input "3. Invites to explore learning about situation" at bounding box center [524, 290] width 15 height 11
checkbox input "true"
click at [497, 284] on p "Better . Better . Yeah . Six plus six plus you stuff that ." at bounding box center [402, 289] width 222 height 10
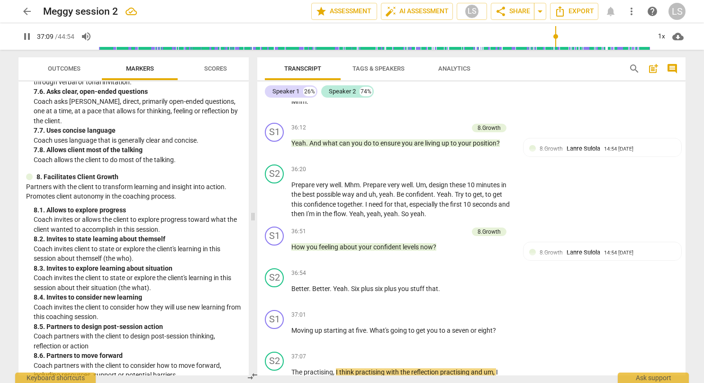
scroll to position [1196, 0]
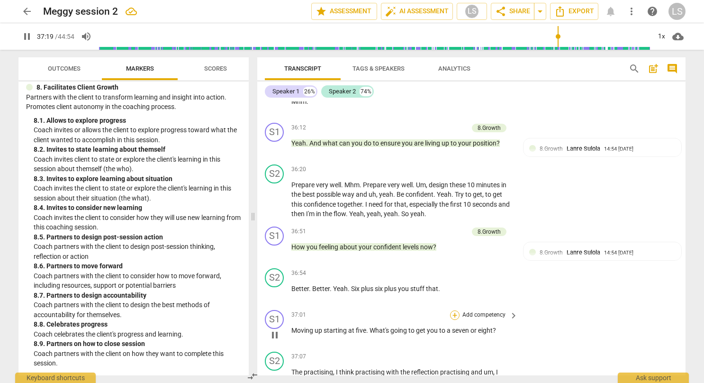
click at [452, 310] on div "+" at bounding box center [454, 314] width 9 height 9
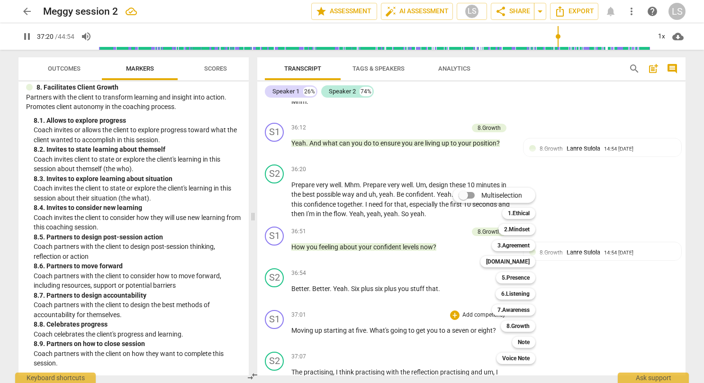
scroll to position [8765, 0]
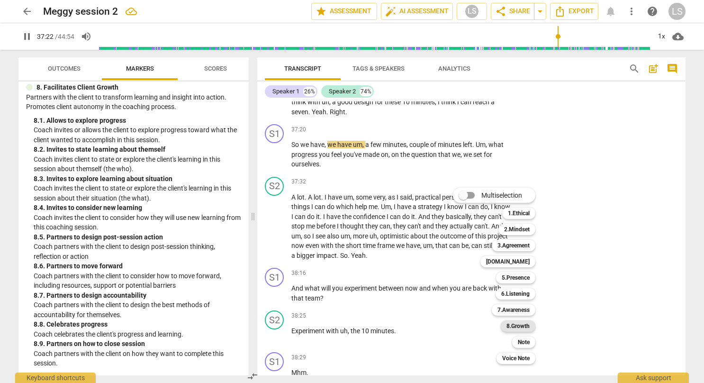
click at [516, 329] on b "8.Growth" at bounding box center [517, 325] width 23 height 11
type input "2242"
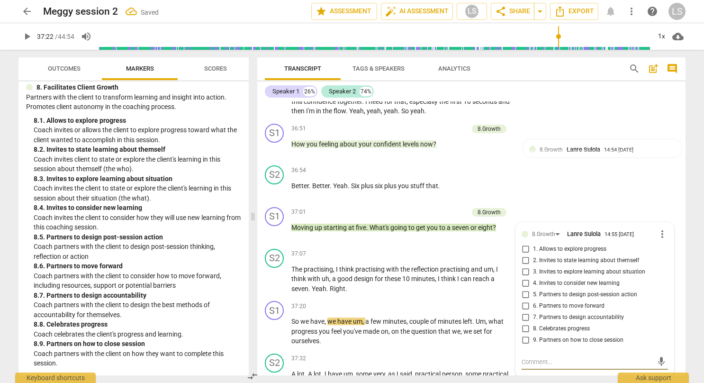
scroll to position [8536, 0]
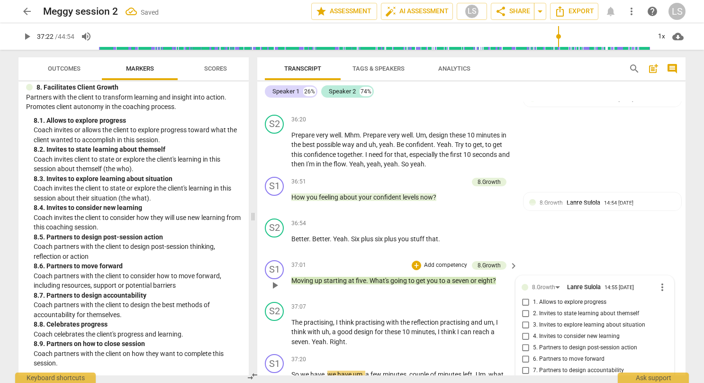
click at [525, 376] on input "8. Celebrates progress" at bounding box center [524, 381] width 15 height 11
checkbox input "true"
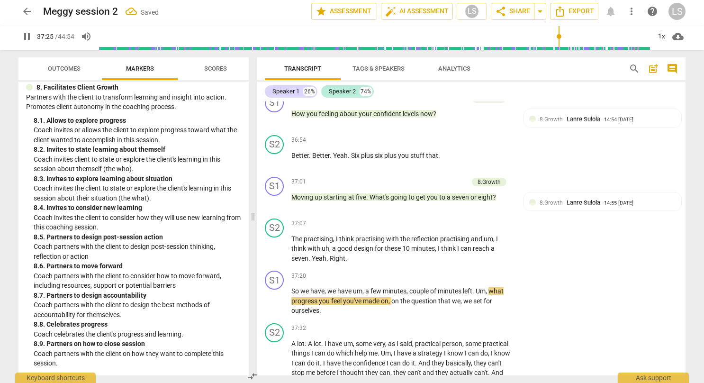
scroll to position [8644, 0]
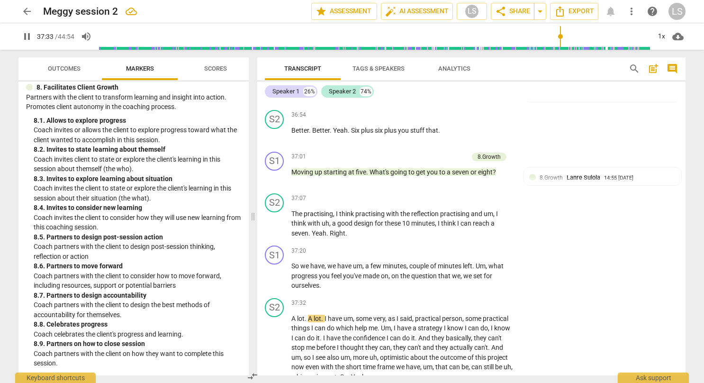
click at [249, 341] on div "Outcomes Markers Scores ICF PCC Markers (2020) visibility 1. Demonstrates Ethic…" at bounding box center [131, 216] width 241 height 333
click at [454, 246] on div "+" at bounding box center [454, 250] width 9 height 9
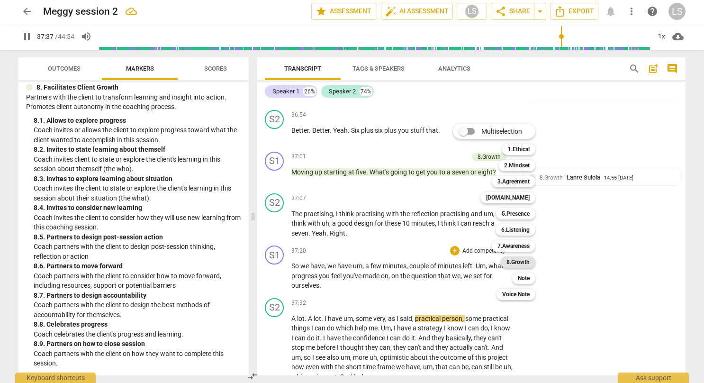
click at [526, 264] on b "8.Growth" at bounding box center [517, 261] width 23 height 11
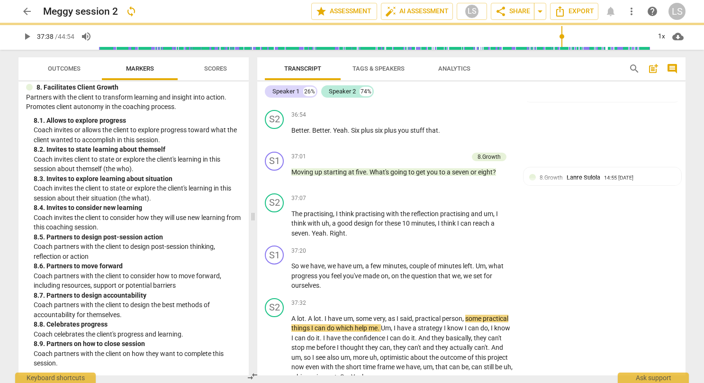
type input "2258"
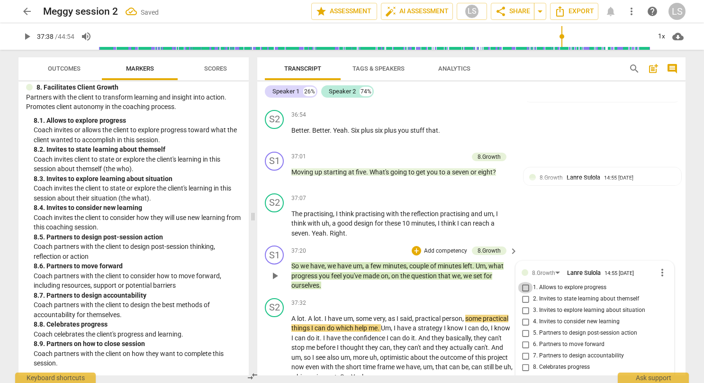
click at [520, 282] on input "1. Allows to explore progress" at bounding box center [524, 287] width 15 height 11
checkbox input "true"
click at [552, 199] on div "S2 play_arrow pause 37:07 + Add competency keyboard_arrow_right The practising …" at bounding box center [471, 215] width 428 height 53
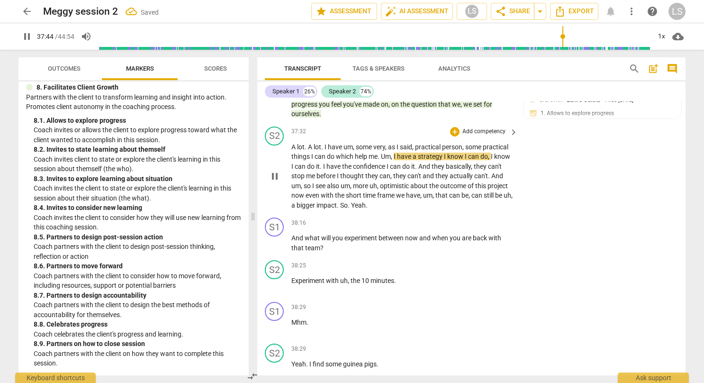
scroll to position [8834, 0]
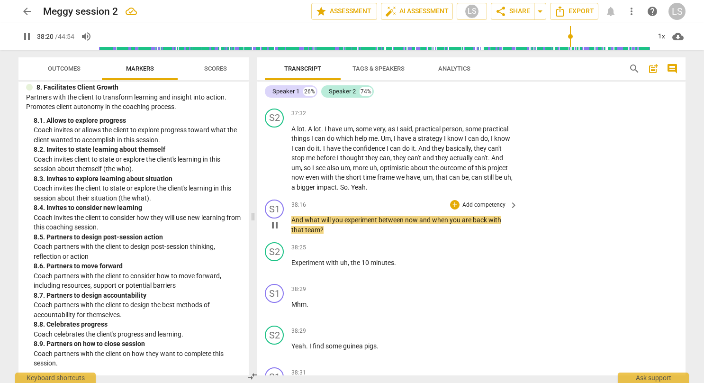
drag, startPoint x: 452, startPoint y: 166, endPoint x: 401, endPoint y: 171, distance: 50.5
click at [401, 199] on div "38:16 + Add competency keyboard_arrow_right And what will you experiment betwee…" at bounding box center [404, 216] width 227 height 35
drag, startPoint x: 455, startPoint y: 168, endPoint x: 441, endPoint y: 161, distance: 14.6
click at [441, 199] on div "38:16 + Add competency keyboard_arrow_right" at bounding box center [404, 204] width 227 height 10
click at [458, 200] on div "+ Add competency" at bounding box center [478, 204] width 56 height 9
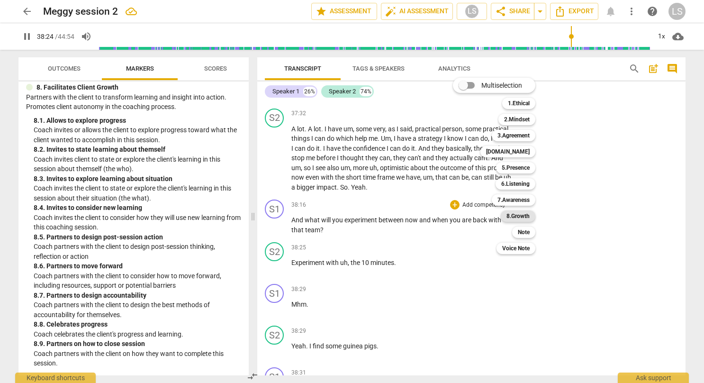
click at [507, 213] on b "8.Growth" at bounding box center [517, 215] width 23 height 11
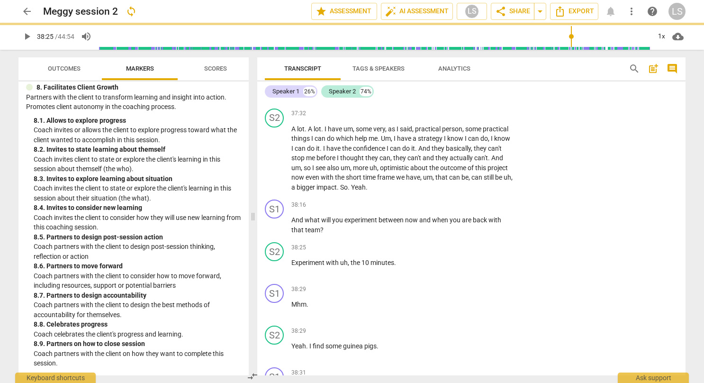
type input "2305"
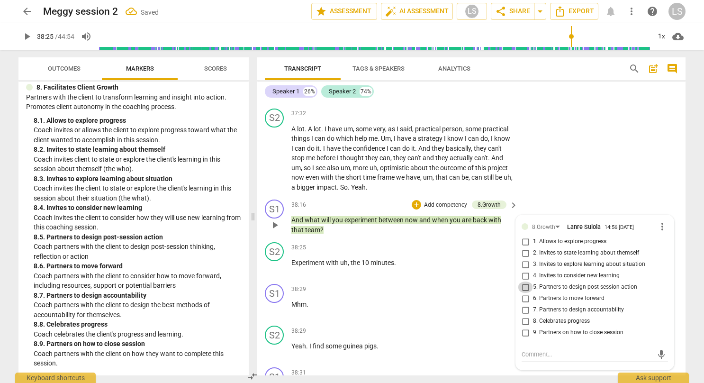
click at [524, 281] on input "5. Partners to design post-session action" at bounding box center [524, 286] width 15 height 11
checkbox input "true"
click at [486, 285] on p "Add competency" at bounding box center [483, 289] width 45 height 9
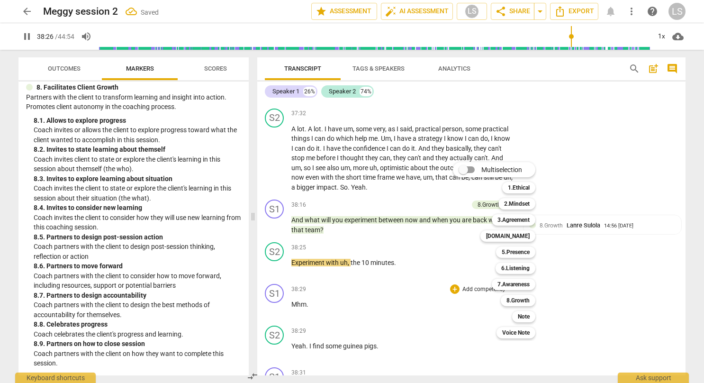
click at [591, 238] on div at bounding box center [352, 191] width 704 height 383
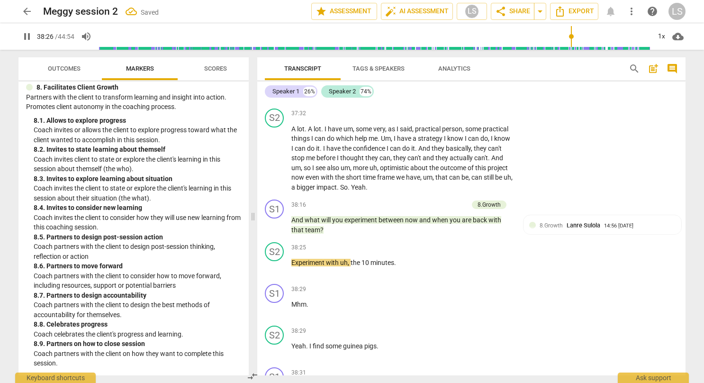
click at [591, 238] on div at bounding box center [352, 191] width 704 height 383
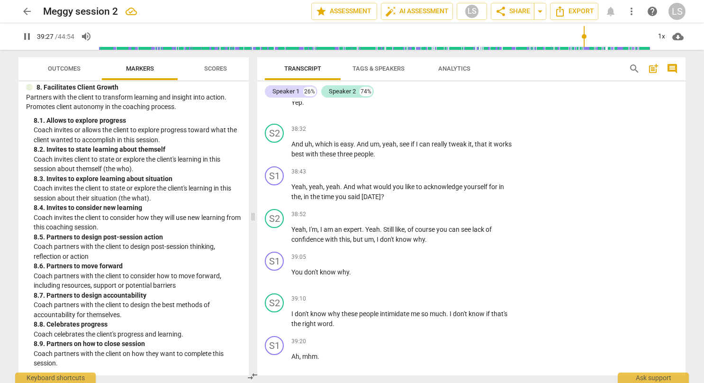
drag, startPoint x: 688, startPoint y: 338, endPoint x: 691, endPoint y: 346, distance: 8.5
click at [691, 346] on div "Transcript Tags & Speakers Analytics search post_add comment Speaker 1 26% Spea…" at bounding box center [472, 216] width 439 height 333
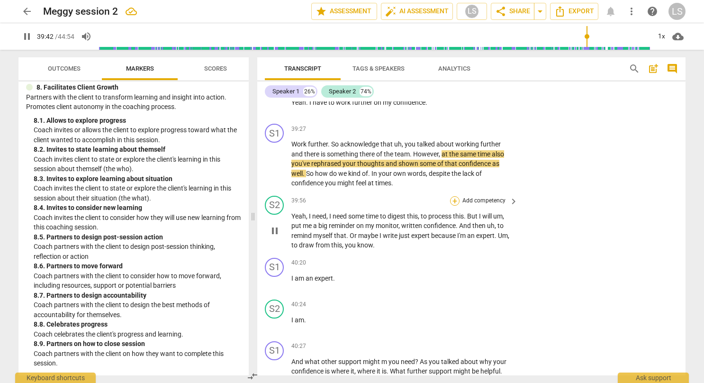
click at [455, 196] on div "+" at bounding box center [454, 200] width 9 height 9
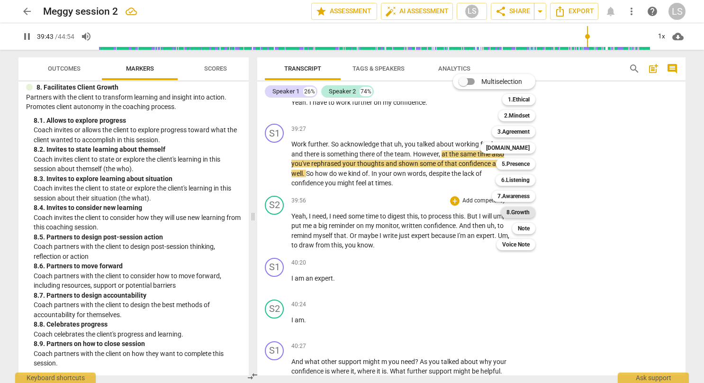
click at [513, 209] on b "8.Growth" at bounding box center [517, 211] width 23 height 11
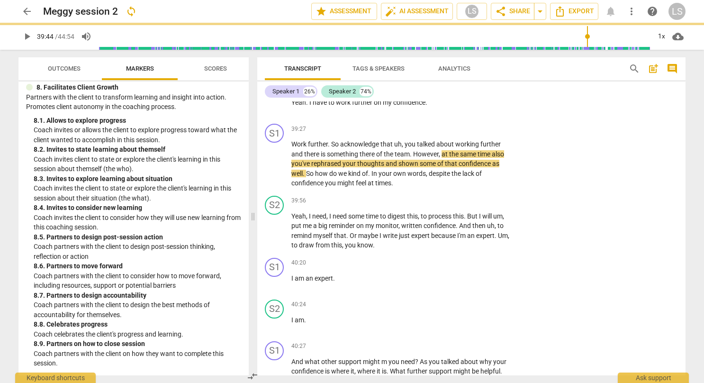
type input "2384"
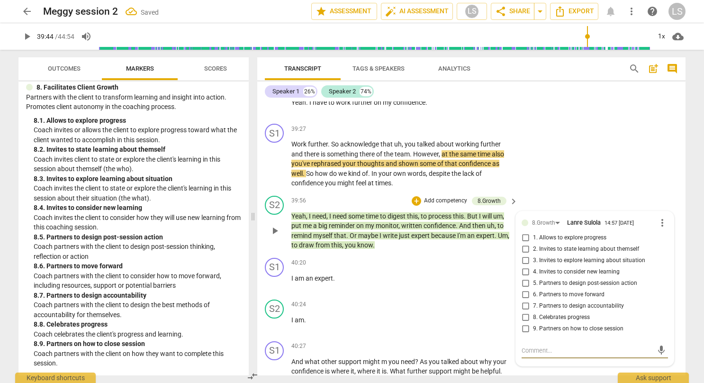
click at [526, 312] on input "8. Celebrates progress" at bounding box center [524, 317] width 15 height 11
checkbox input "true"
click at [503, 315] on p "I am ." at bounding box center [402, 320] width 222 height 10
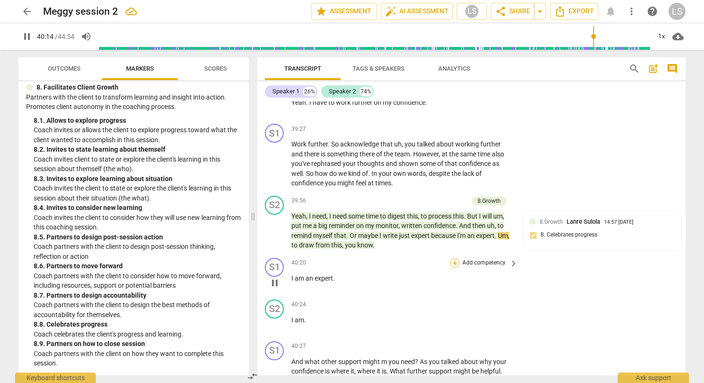
click at [454, 258] on div "+" at bounding box center [454, 262] width 9 height 9
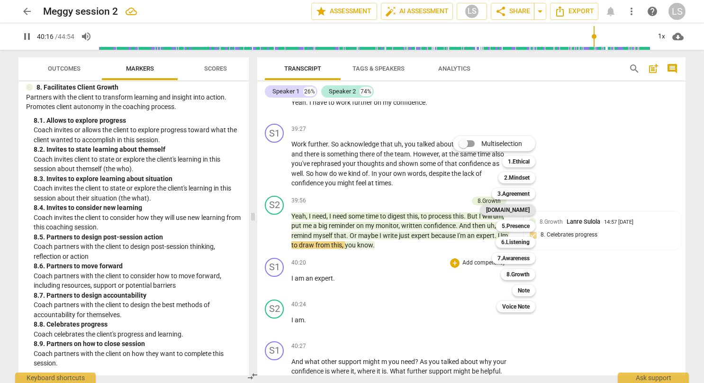
click at [525, 215] on b "[DOMAIN_NAME]" at bounding box center [508, 209] width 44 height 11
type input "2417"
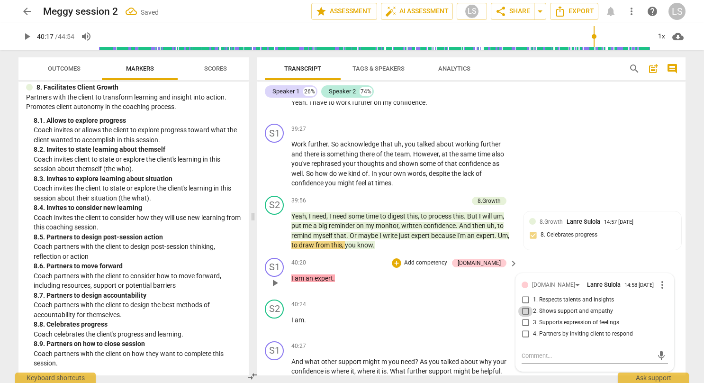
click at [526, 305] on input "2. Shows support and empathy" at bounding box center [524, 310] width 15 height 11
checkbox input "true"
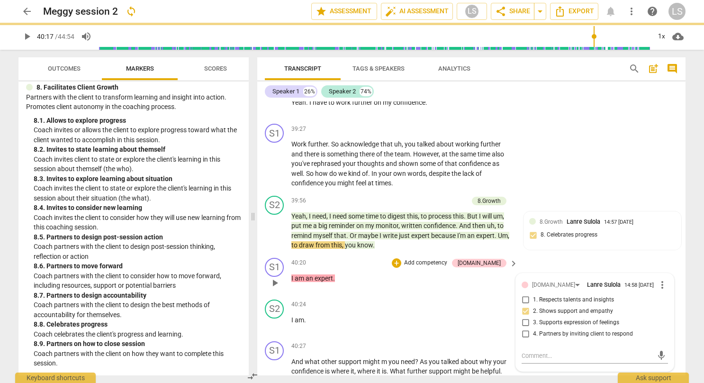
click at [526, 317] on input "3. Supports expression of feelings" at bounding box center [524, 322] width 15 height 11
checkbox input "true"
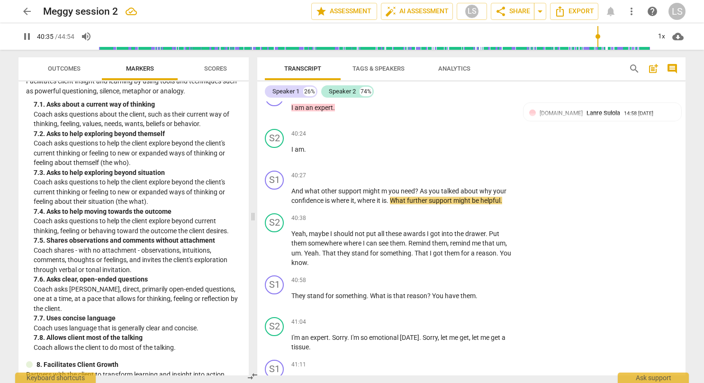
scroll to position [913, 0]
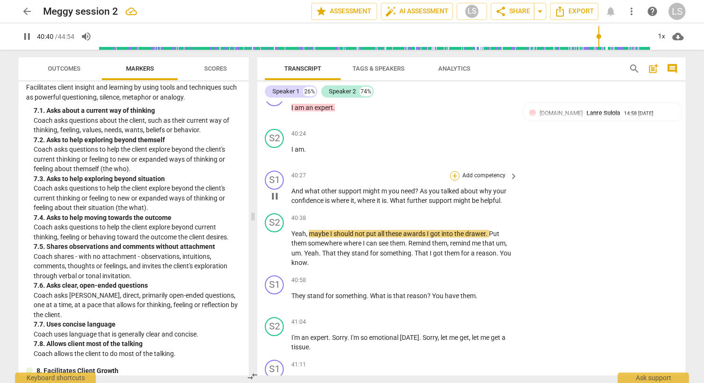
click at [454, 171] on div "+" at bounding box center [454, 175] width 9 height 9
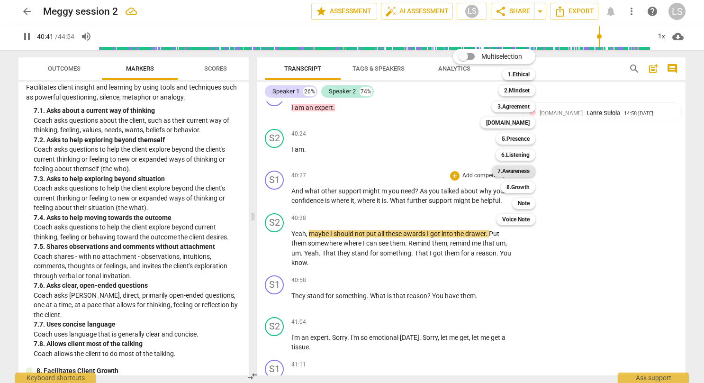
click at [519, 171] on b "7.Awareness" at bounding box center [513, 170] width 32 height 11
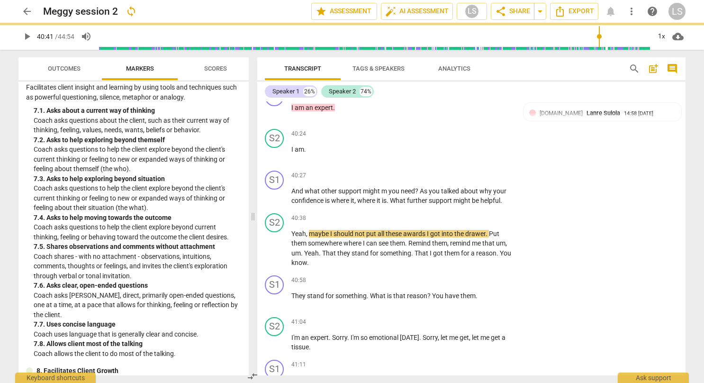
type input "2442"
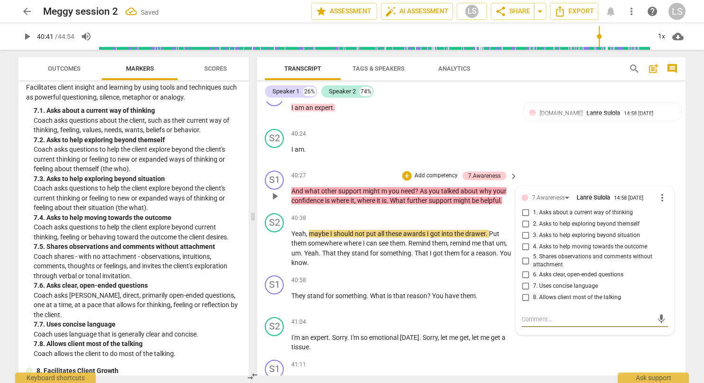
click at [522, 230] on input "3. Asks to help exploring beyond situation" at bounding box center [524, 235] width 15 height 11
checkbox input "true"
click at [544, 356] on div "S1 play_arrow pause 41:11 + Add competency keyboard_arrow_right Sure ." at bounding box center [471, 377] width 428 height 42
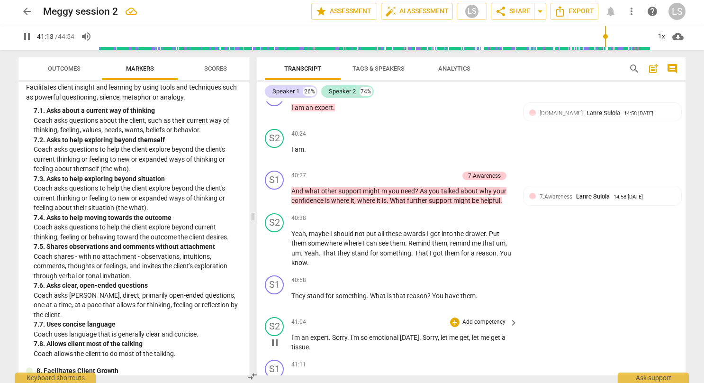
click at [636, 313] on div "S2 play_arrow pause 41:04 + Add competency keyboard_arrow_right I'm an expert .…" at bounding box center [471, 334] width 428 height 43
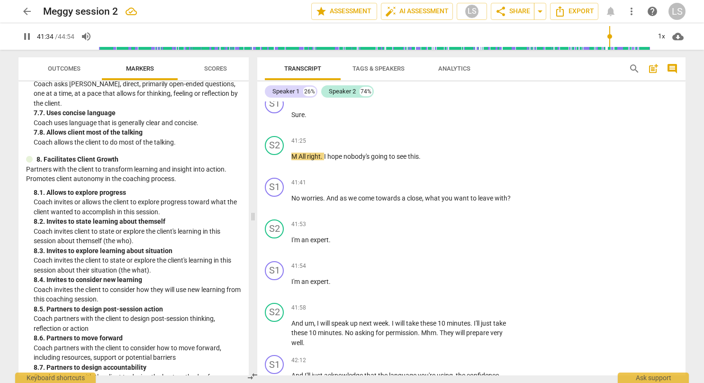
scroll to position [1196, 0]
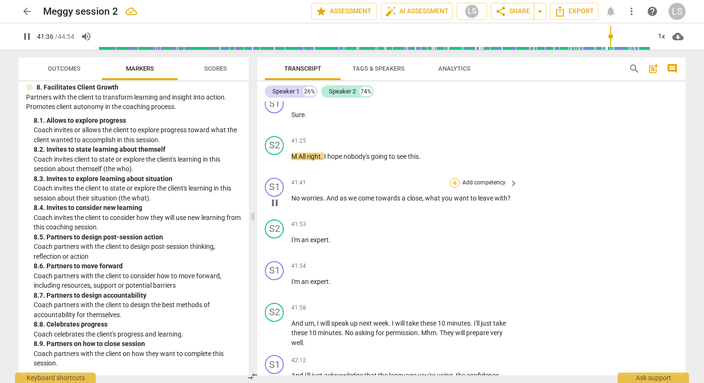
click at [453, 178] on div "+" at bounding box center [454, 182] width 9 height 9
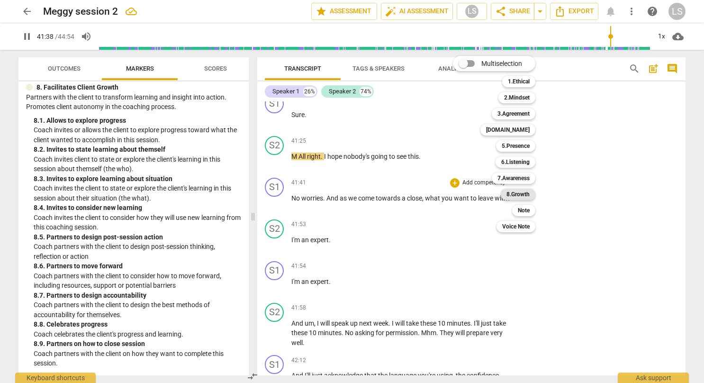
click at [518, 188] on b "8.Growth" at bounding box center [517, 193] width 23 height 11
type input "2499"
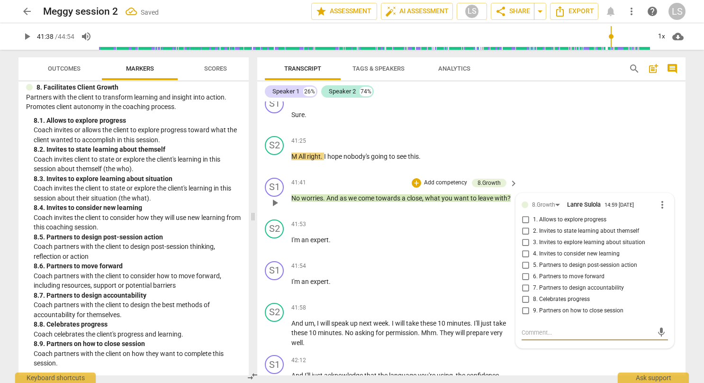
click at [524, 305] on input "9. Partners on how to close session" at bounding box center [524, 310] width 15 height 11
checkbox input "true"
click at [488, 261] on div "41:54 + Add competency keyboard_arrow_right I'm an expert ." at bounding box center [404, 278] width 227 height 34
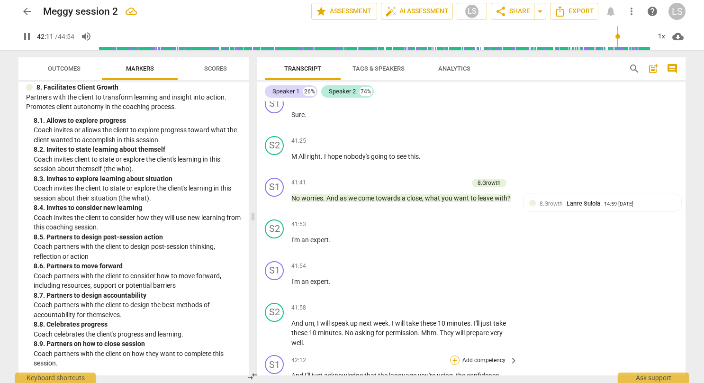
click at [453, 355] on div "+" at bounding box center [454, 359] width 9 height 9
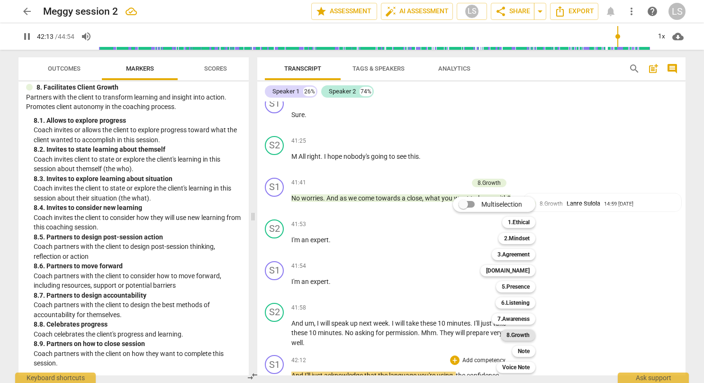
click at [518, 336] on b "8.Growth" at bounding box center [517, 334] width 23 height 11
type input "2534"
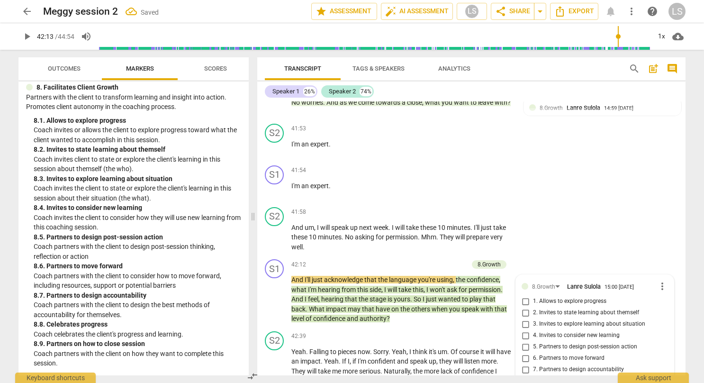
scroll to position [9959, 0]
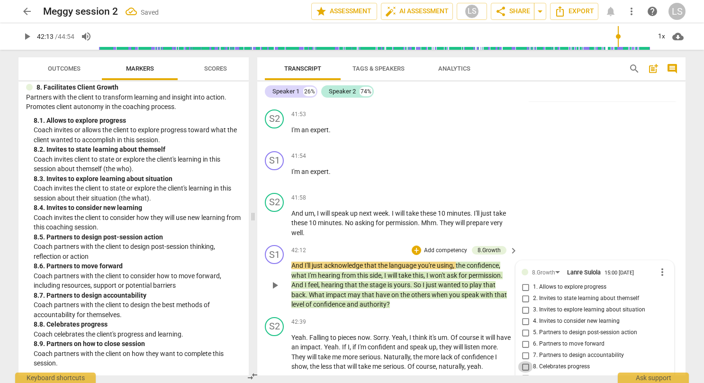
click at [524, 361] on input "8. Celebrates progress" at bounding box center [524, 366] width 15 height 11
checkbox input "true"
click at [578, 241] on div "S1 play_arrow pause 42:12 + Add competency 8.Growth keyboard_arrow_right And I'…" at bounding box center [471, 277] width 428 height 72
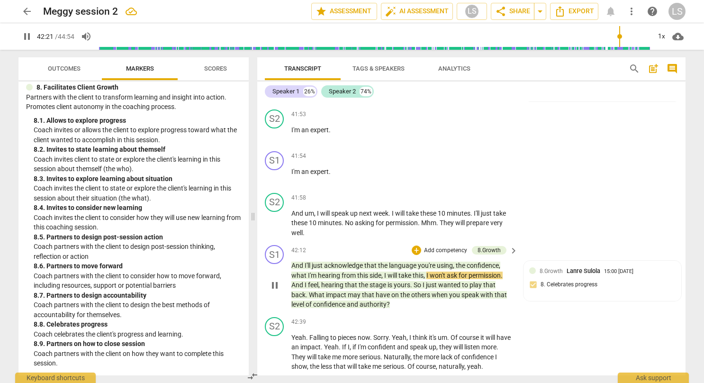
click at [410, 245] on div "+ Add competency 8.Growth keyboard_arrow_right" at bounding box center [464, 250] width 109 height 10
click at [413, 245] on div "+" at bounding box center [415, 249] width 9 height 9
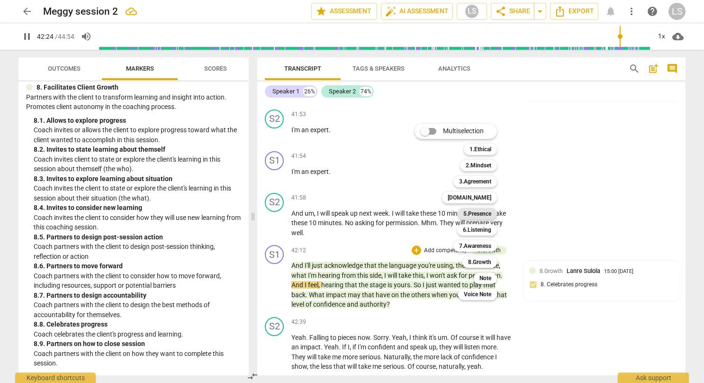
click at [480, 214] on b "5.Presence" at bounding box center [477, 213] width 28 height 11
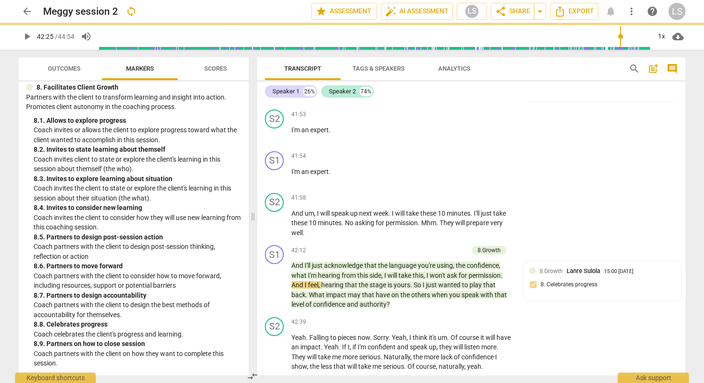
type input "2545"
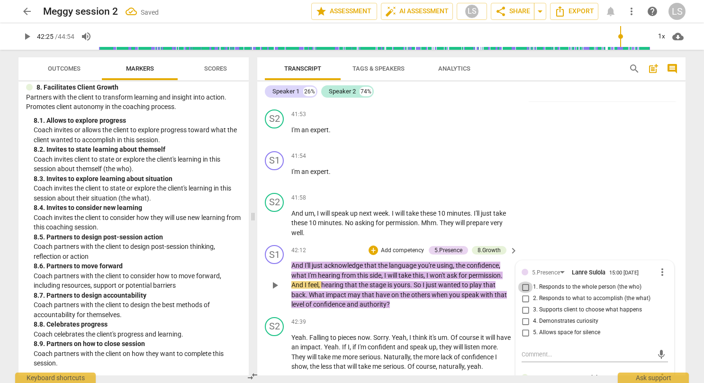
click at [527, 281] on input "1. Responds to the whole person (the who)" at bounding box center [524, 286] width 15 height 11
checkbox input "true"
click at [569, 194] on div "S2 play_arrow pause 41:58 + Add competency keyboard_arrow_right And um , I will…" at bounding box center [471, 215] width 428 height 53
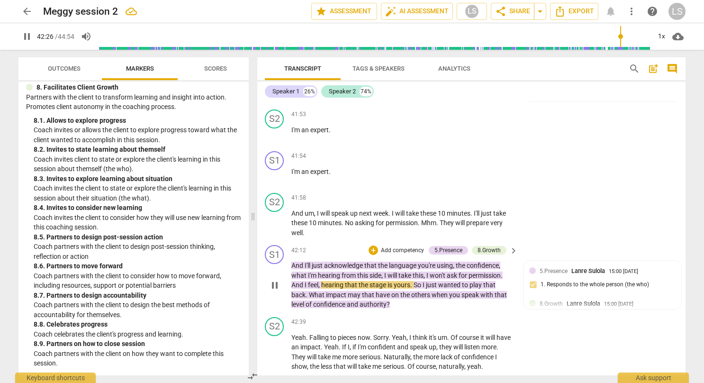
click at [377, 245] on div "+ Add competency" at bounding box center [396, 249] width 56 height 9
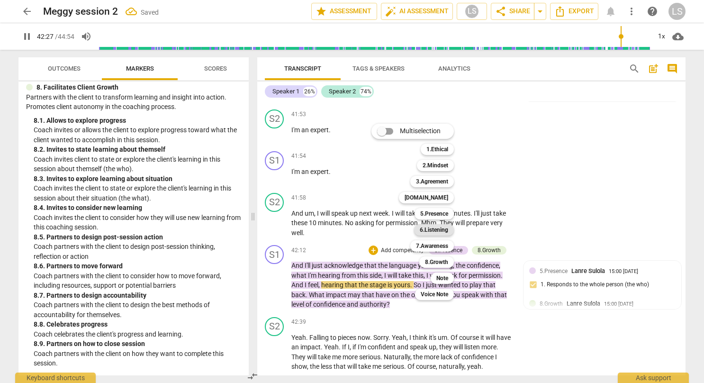
click at [438, 232] on b "6.Listening" at bounding box center [433, 229] width 28 height 11
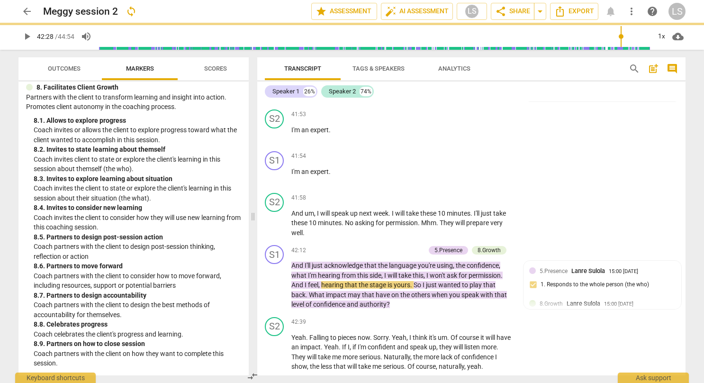
type input "2548"
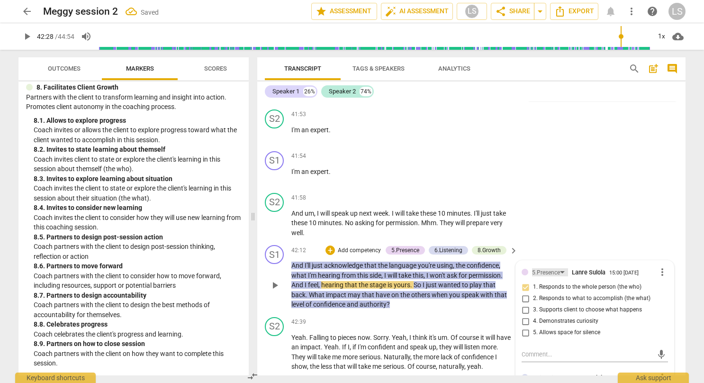
click at [553, 268] on div "5.Presence" at bounding box center [546, 272] width 28 height 9
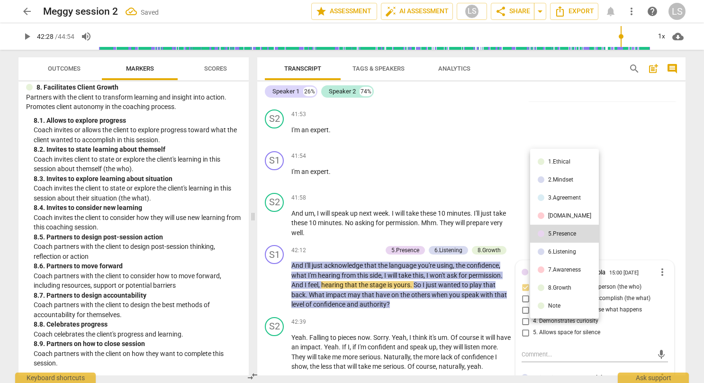
click at [554, 253] on div "6.Listening" at bounding box center [562, 252] width 28 height 6
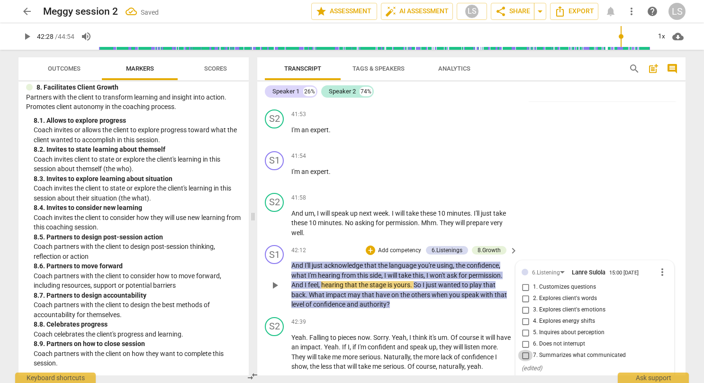
click at [526, 349] on input "7. Summarizes what communicated" at bounding box center [524, 354] width 15 height 11
checkbox input "true"
click at [597, 189] on div "S2 play_arrow pause 41:58 + Add competency keyboard_arrow_right And um , I will…" at bounding box center [471, 215] width 428 height 53
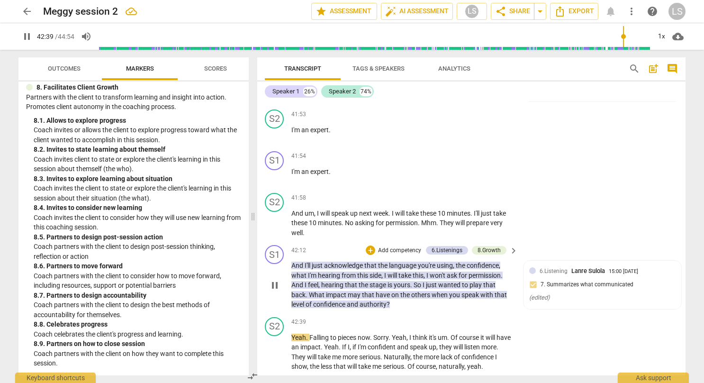
click at [378, 246] on p "Add competency" at bounding box center [399, 250] width 45 height 9
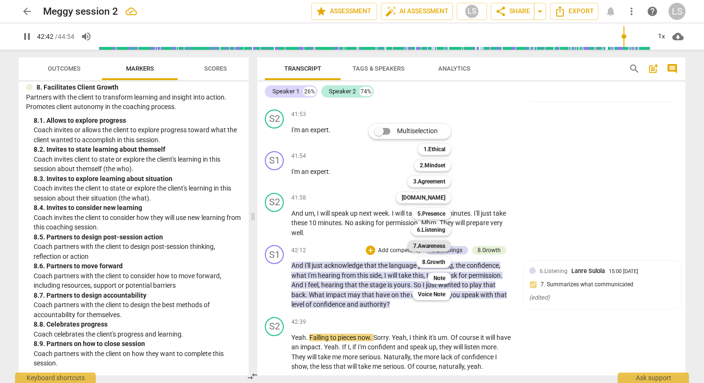
click at [433, 243] on b "7.Awareness" at bounding box center [429, 245] width 32 height 11
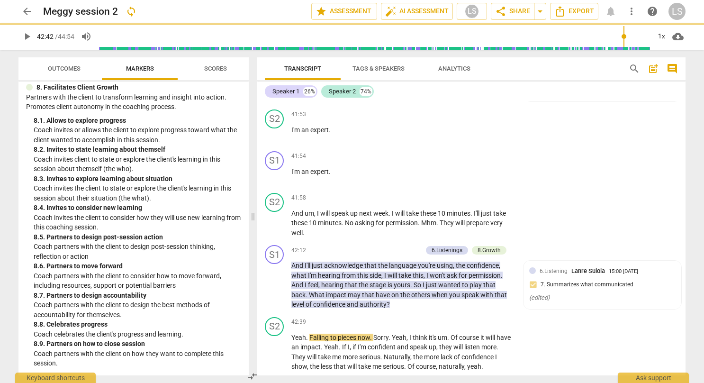
type input "2563"
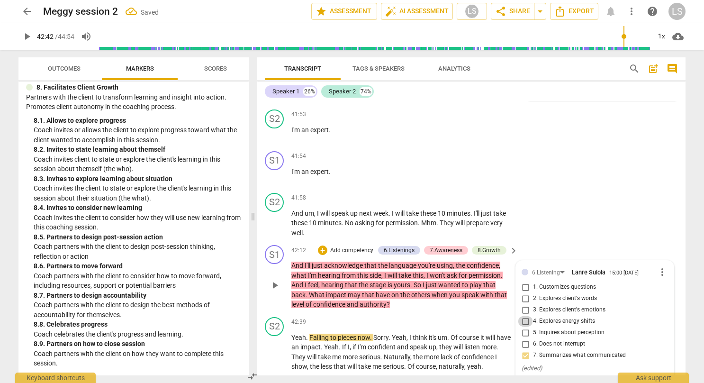
click at [522, 315] on input "4. Explores energy shifts" at bounding box center [524, 320] width 15 height 11
checkbox input "true"
click at [522, 327] on input "5. Inquires about perception" at bounding box center [524, 332] width 15 height 11
checkbox input "true"
click at [579, 189] on div "S2 play_arrow pause 41:58 + Add competency keyboard_arrow_right And um , I will…" at bounding box center [471, 215] width 428 height 53
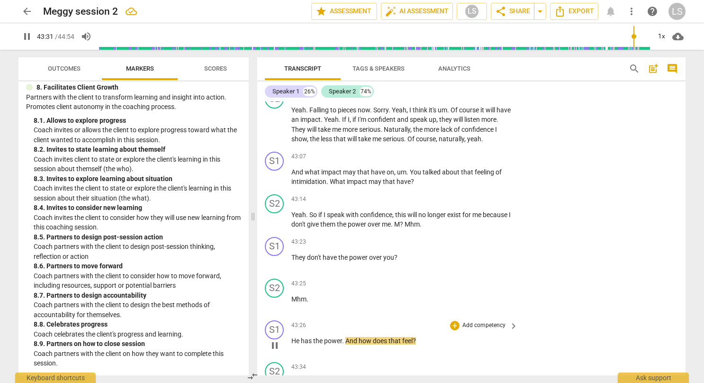
scroll to position [10206, 0]
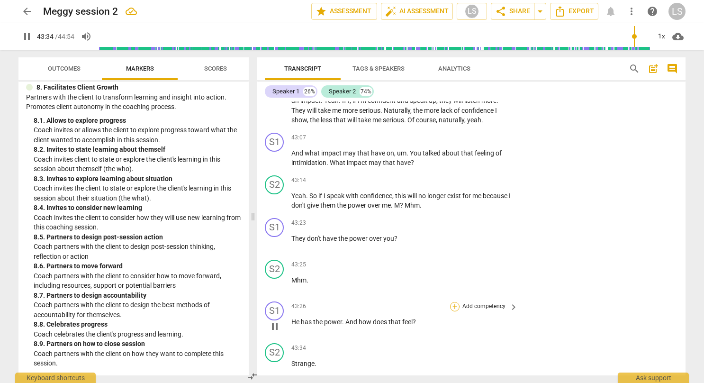
click at [455, 302] on div "+" at bounding box center [454, 306] width 9 height 9
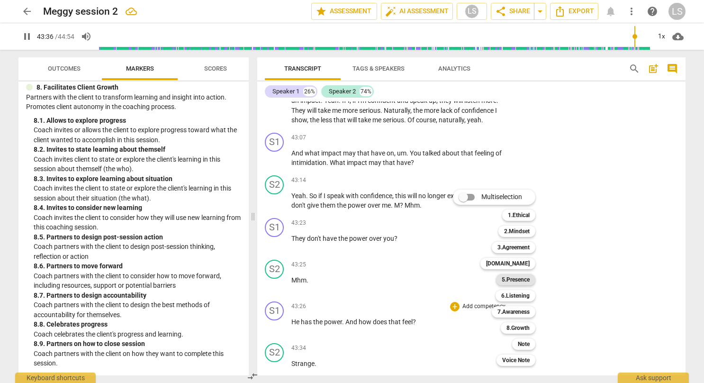
click at [514, 278] on b "5.Presence" at bounding box center [515, 279] width 28 height 11
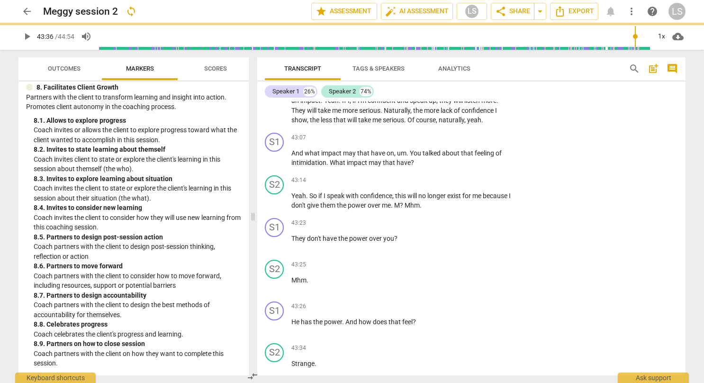
type input "2617"
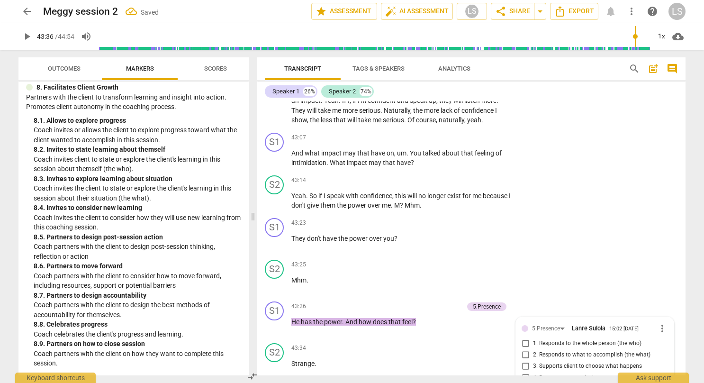
scroll to position [10349, 0]
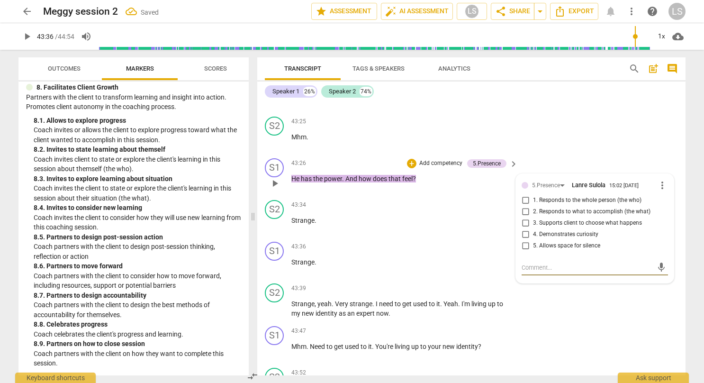
click at [524, 195] on input "1. Responds to the whole person (the who)" at bounding box center [524, 200] width 15 height 11
checkbox input "true"
click at [523, 206] on input "2. Responds to what to accomplish (the what)" at bounding box center [524, 211] width 15 height 11
checkbox input "true"
click at [490, 203] on div "43:34 + Add competency keyboard_arrow_right Strange ." at bounding box center [404, 217] width 227 height 34
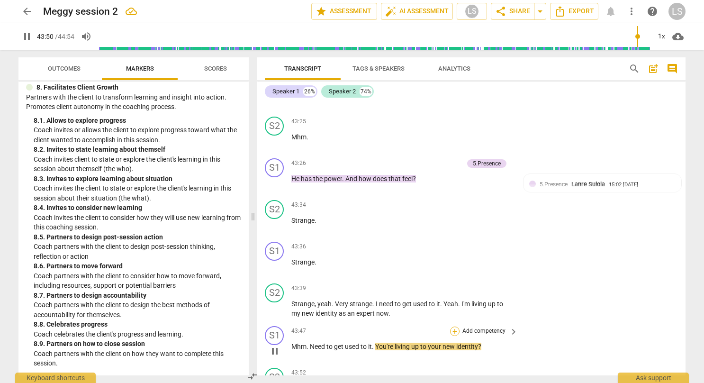
click at [453, 326] on div "+" at bounding box center [454, 330] width 9 height 9
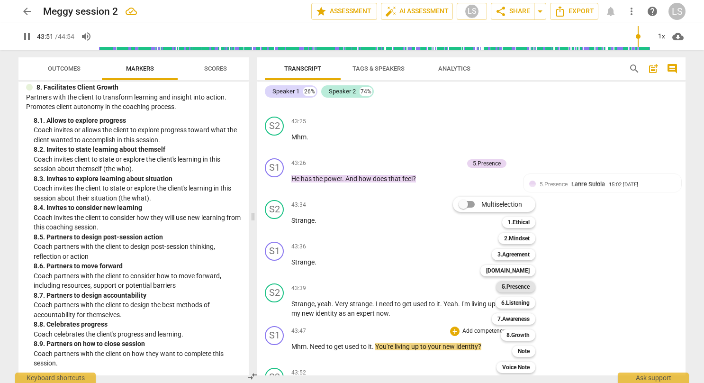
click at [515, 290] on b "5.Presence" at bounding box center [515, 286] width 28 height 11
type input "2632"
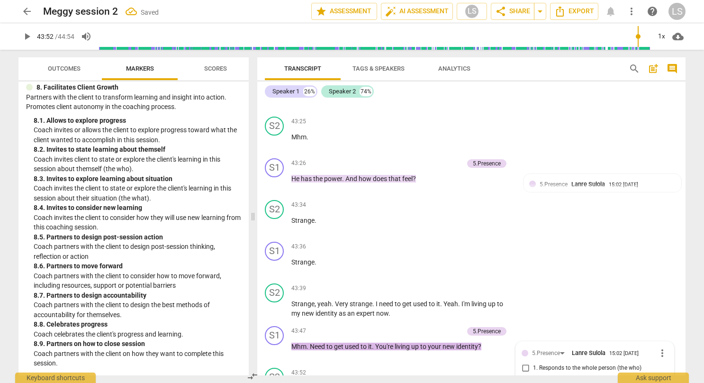
scroll to position [10516, 0]
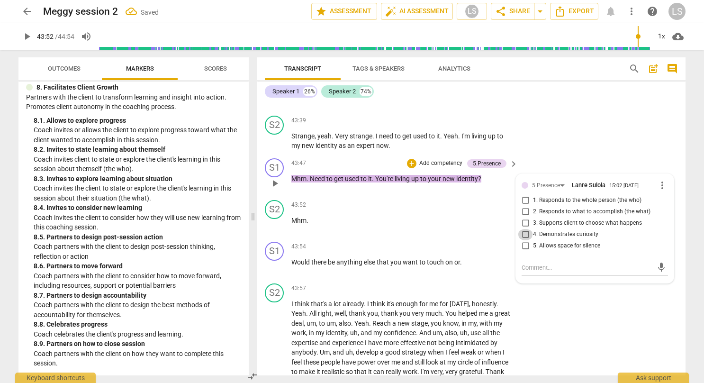
click at [523, 229] on input "4. Demonstrates curiosity" at bounding box center [524, 234] width 15 height 11
checkbox input "true"
click at [581, 308] on div "S2 play_arrow pause 43:57 + Add competency keyboard_arrow_right I think that's …" at bounding box center [471, 334] width 428 height 111
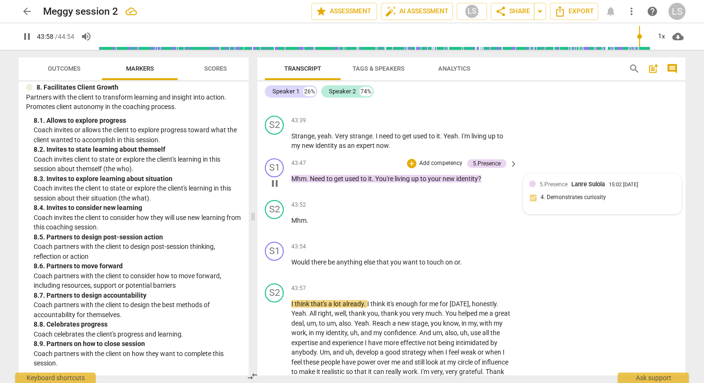
click at [545, 181] on span "5.Presence" at bounding box center [553, 184] width 28 height 7
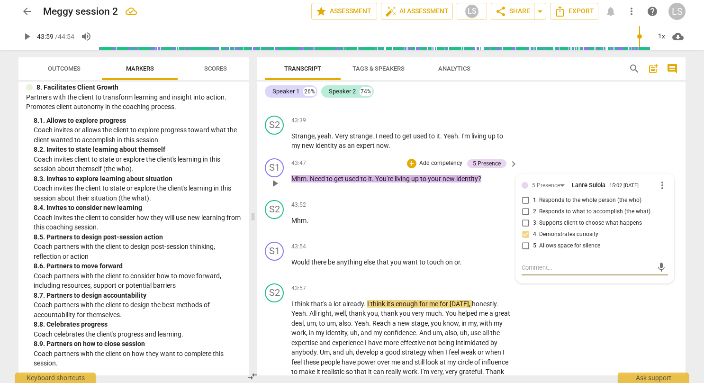
type input "2639"
click at [558, 181] on div "5.Presence" at bounding box center [546, 185] width 28 height 9
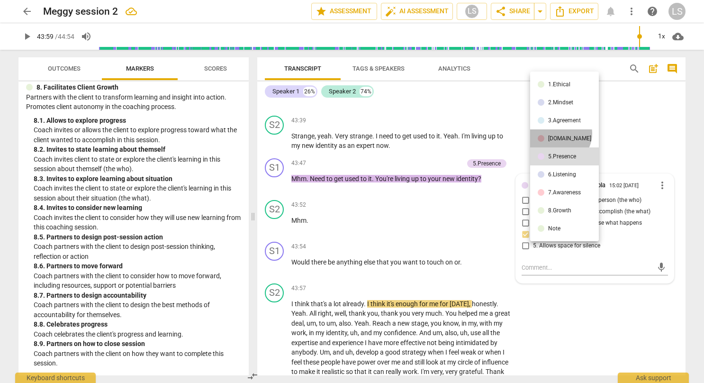
click at [557, 134] on li "[DOMAIN_NAME]" at bounding box center [564, 138] width 69 height 18
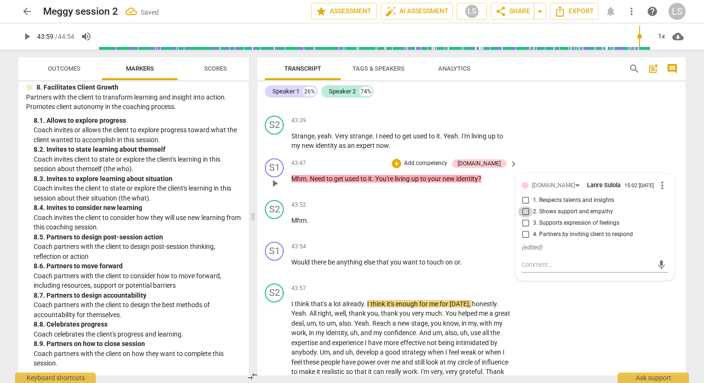
click at [525, 206] on input "2. Shows support and empathy" at bounding box center [524, 211] width 15 height 11
checkbox input "true"
click at [523, 195] on input "1. Respects talents and insights" at bounding box center [524, 200] width 15 height 11
checkbox input "true"
click at [523, 217] on input "3. Supports expression of feelings" at bounding box center [524, 222] width 15 height 11
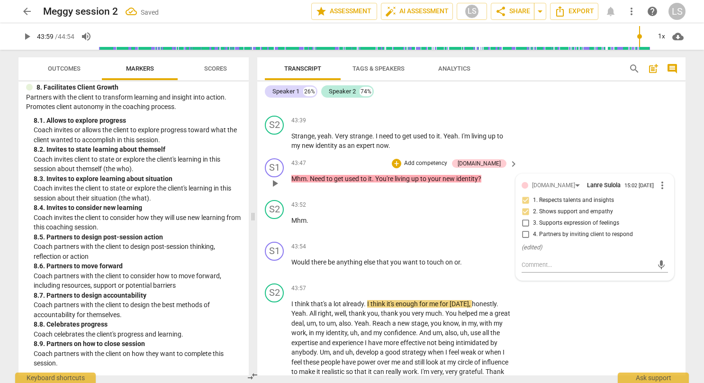
checkbox input "true"
click at [586, 281] on div "S2 play_arrow pause 43:57 + Add competency keyboard_arrow_right I think that's …" at bounding box center [471, 334] width 428 height 111
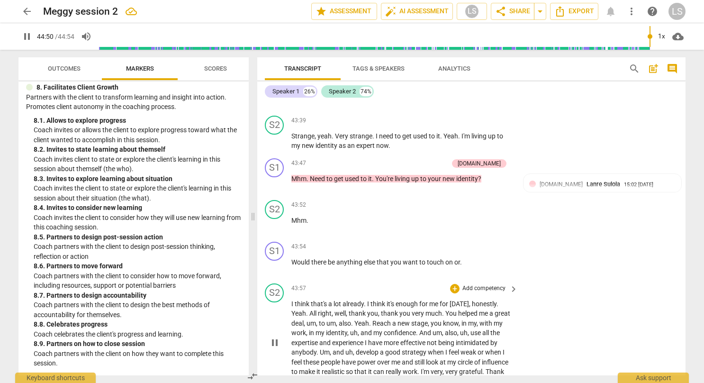
scroll to position [10620, 0]
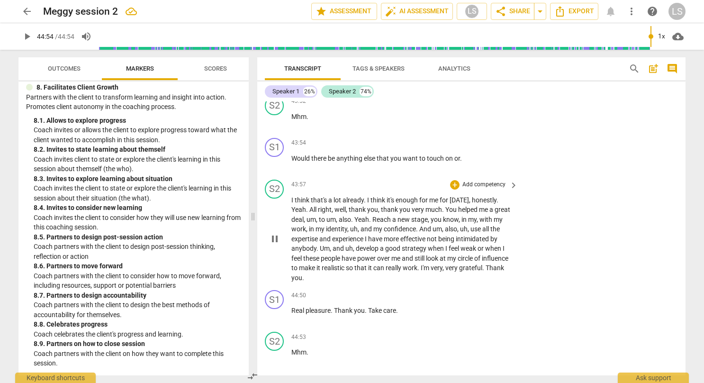
type input "2694"
